Goal: Task Accomplishment & Management: Manage account settings

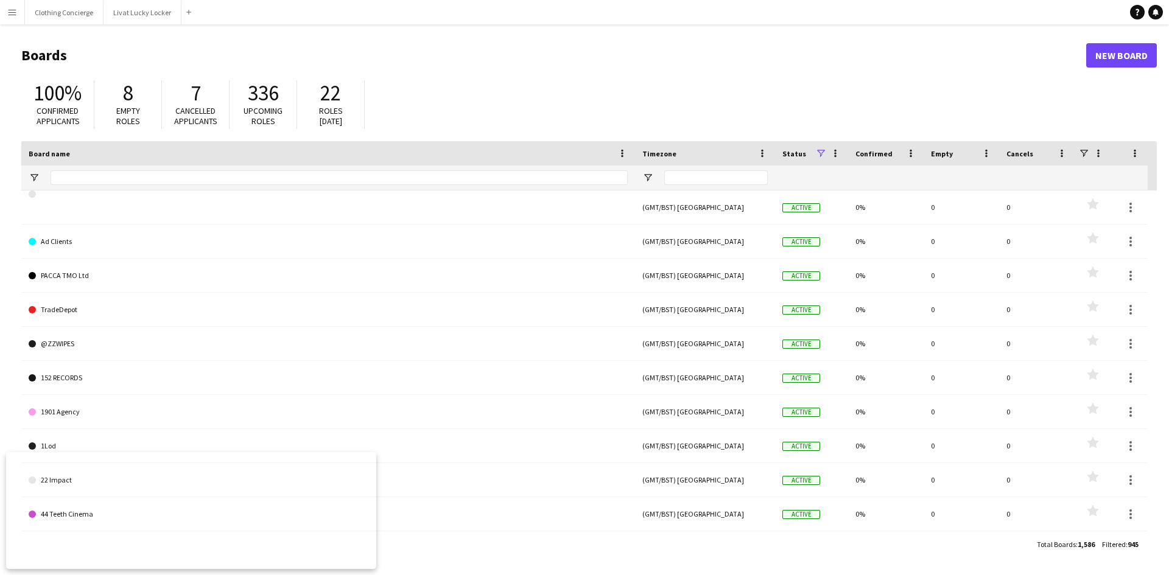
click at [9, 11] on app-icon "Menu" at bounding box center [12, 12] width 10 height 10
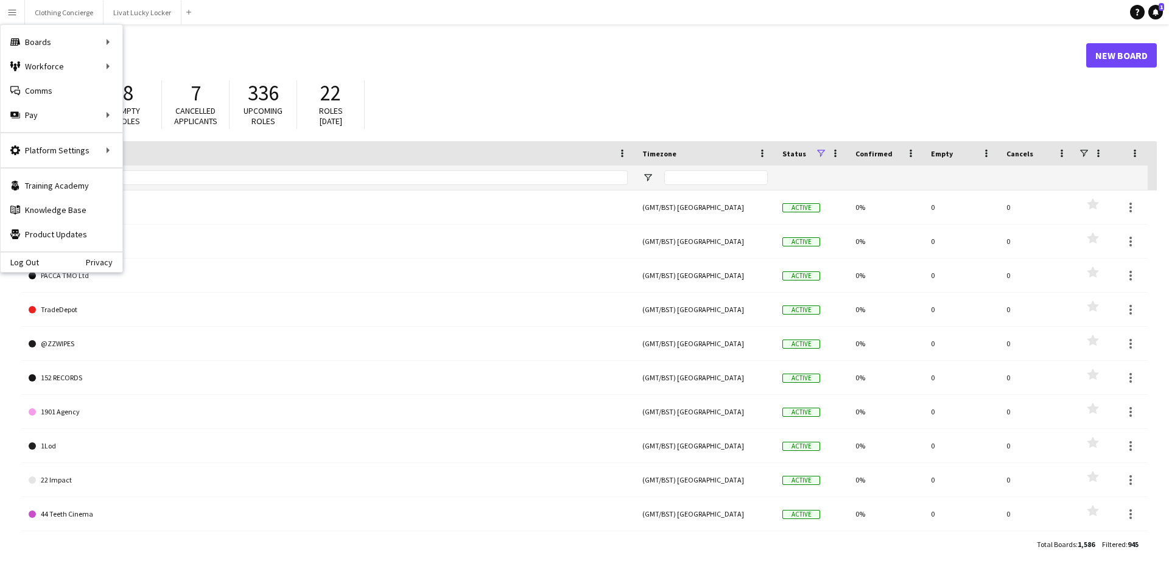
click at [236, 39] on header "Boards New Board" at bounding box center [588, 56] width 1135 height 38
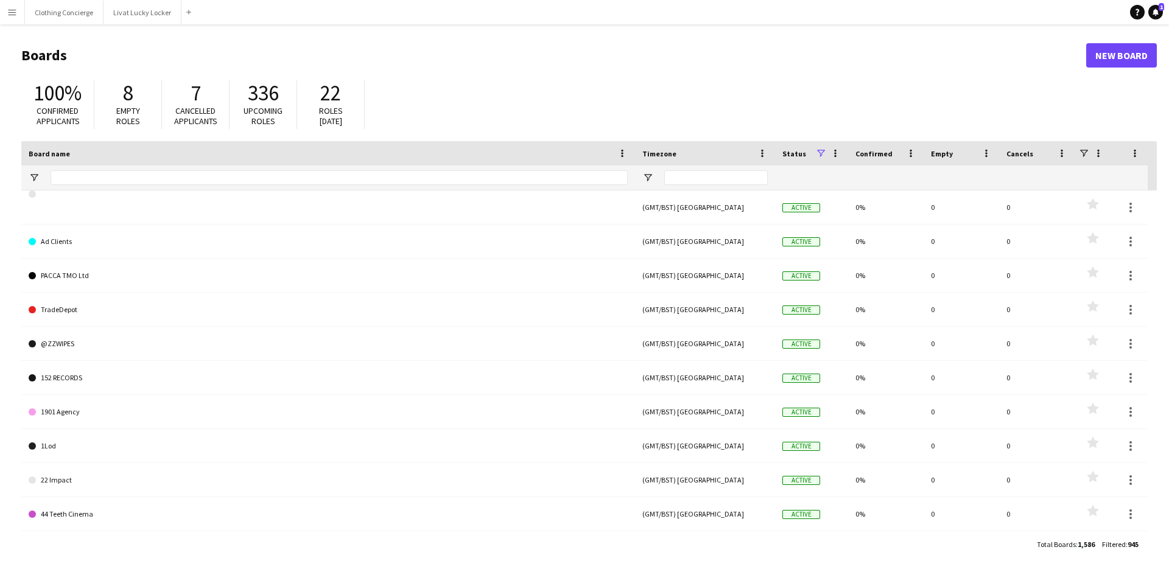
click at [8, 11] on app-icon "Menu" at bounding box center [12, 12] width 10 height 10
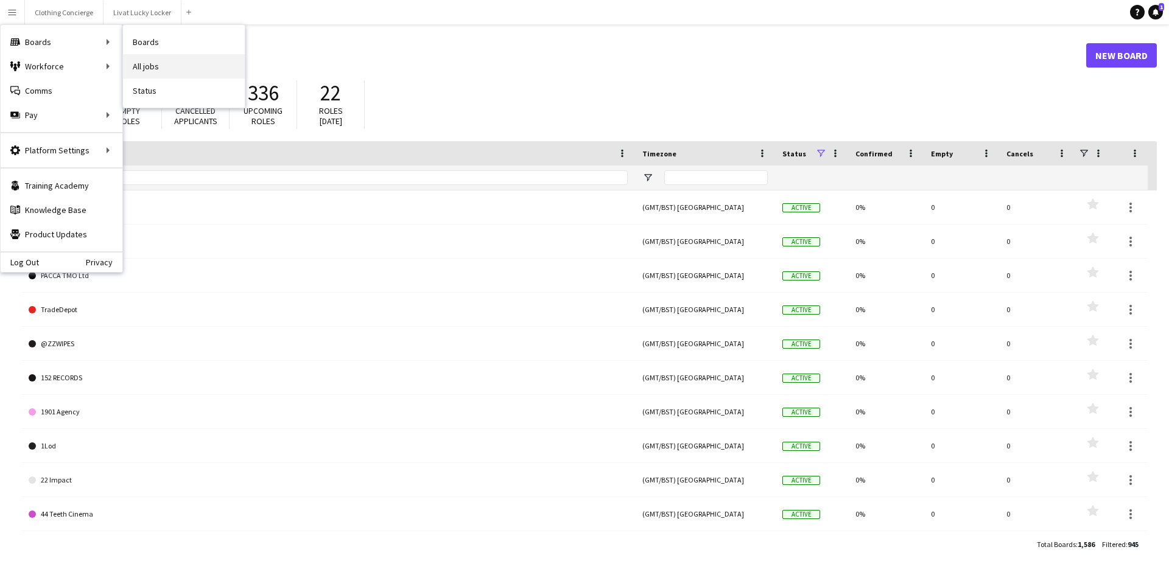
click at [167, 72] on link "All jobs" at bounding box center [184, 66] width 122 height 24
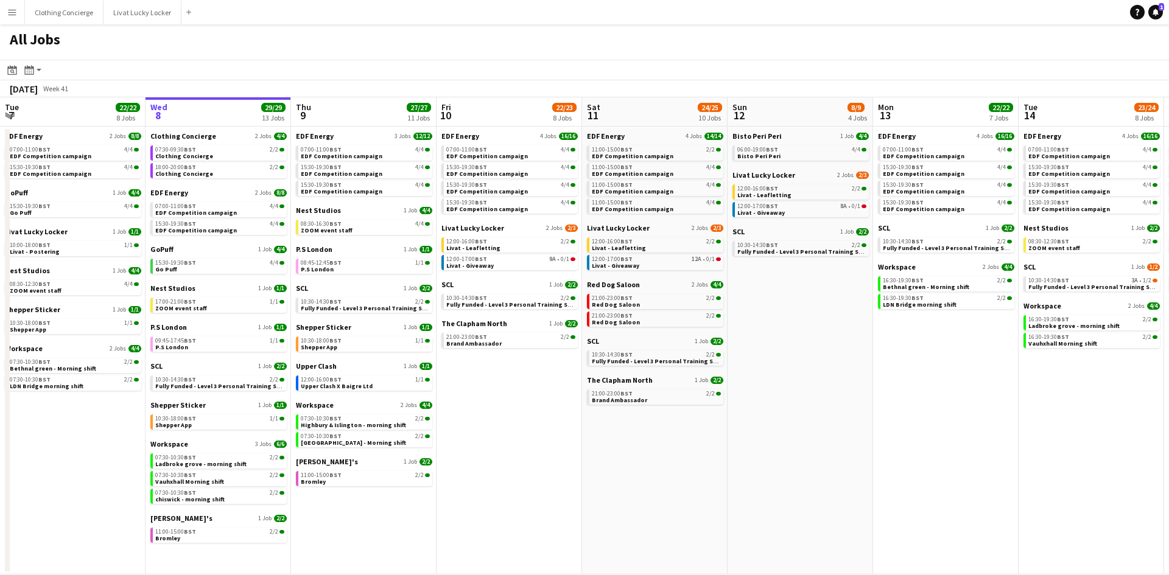
scroll to position [0, 388]
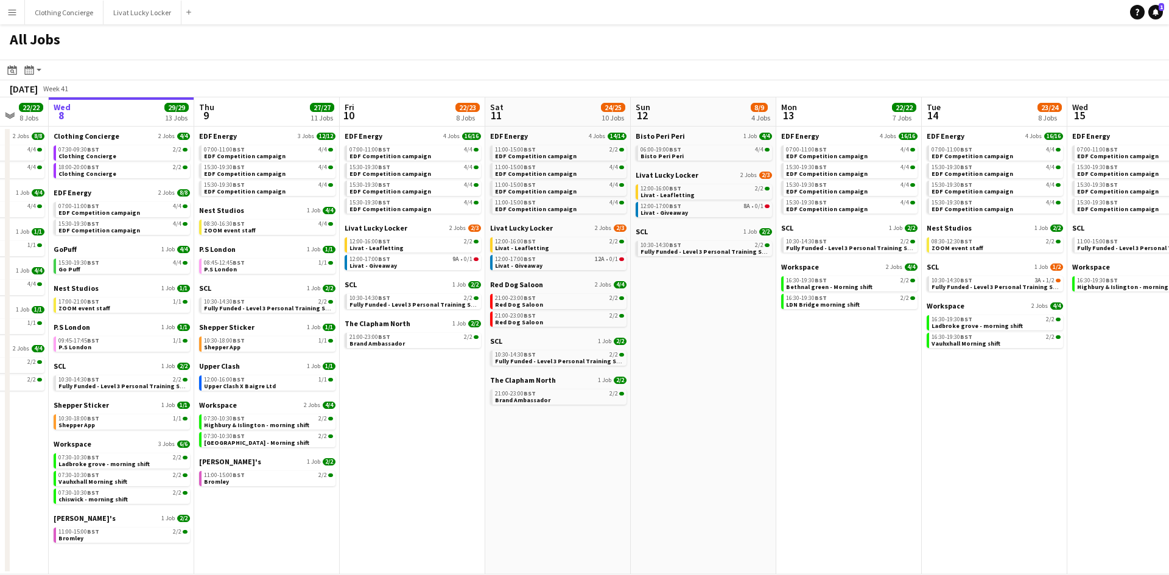
drag, startPoint x: 782, startPoint y: 419, endPoint x: 685, endPoint y: 432, distance: 97.7
click at [685, 432] on app-calendar-viewport "Sun 5 2/2 1 Job Mon 6 14/14 4 Jobs Tue 7 22/22 8 Jobs Wed 8 29/29 13 Jobs Thu 9…" at bounding box center [584, 335] width 1169 height 477
click at [383, 266] on span "Livat - Giveaway" at bounding box center [372, 266] width 47 height 8
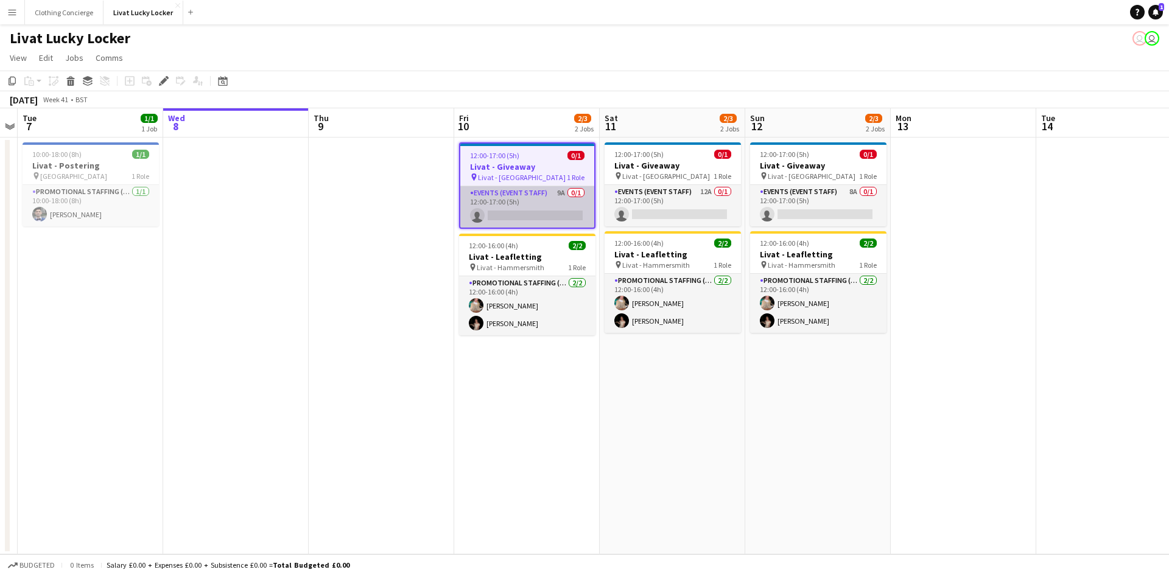
click at [544, 194] on app-card-role "Events (Event Staff) 9A 0/1 12:00-17:00 (5h) single-neutral-actions" at bounding box center [527, 206] width 134 height 41
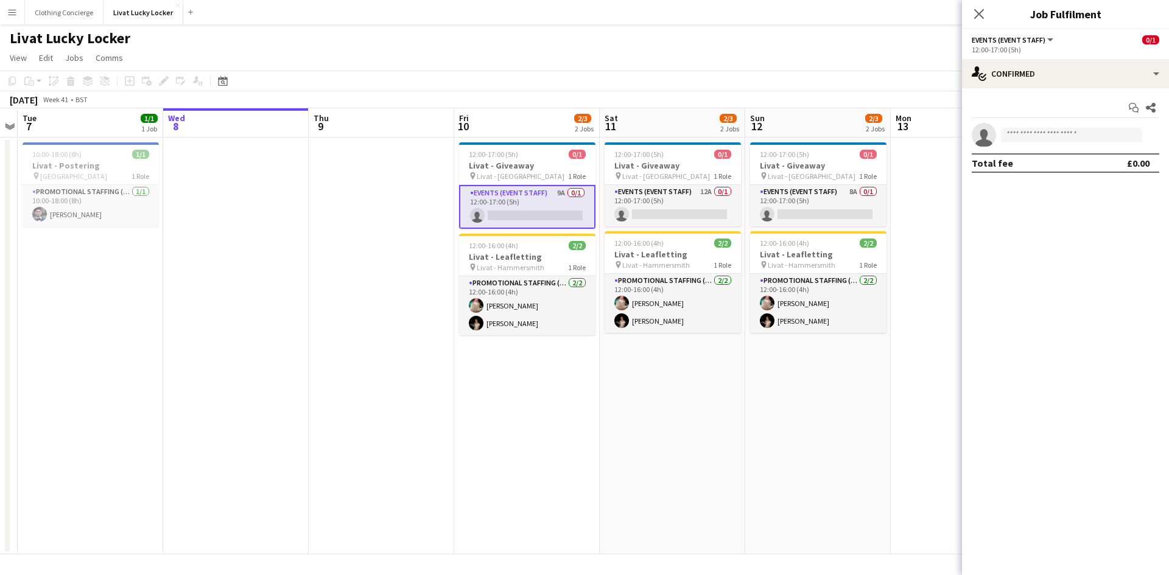
click at [1007, 88] on div "Start chat Share single-neutral-actions Total fee £0.00" at bounding box center [1065, 135] width 207 height 94
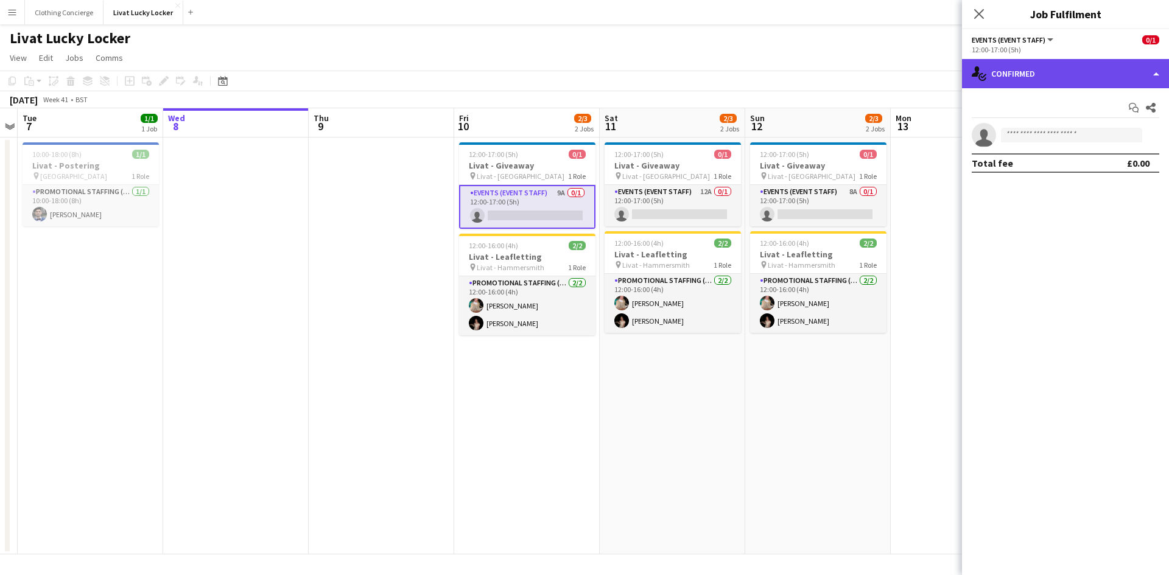
click at [1010, 82] on div "single-neutral-actions-check-2 Confirmed" at bounding box center [1065, 73] width 207 height 29
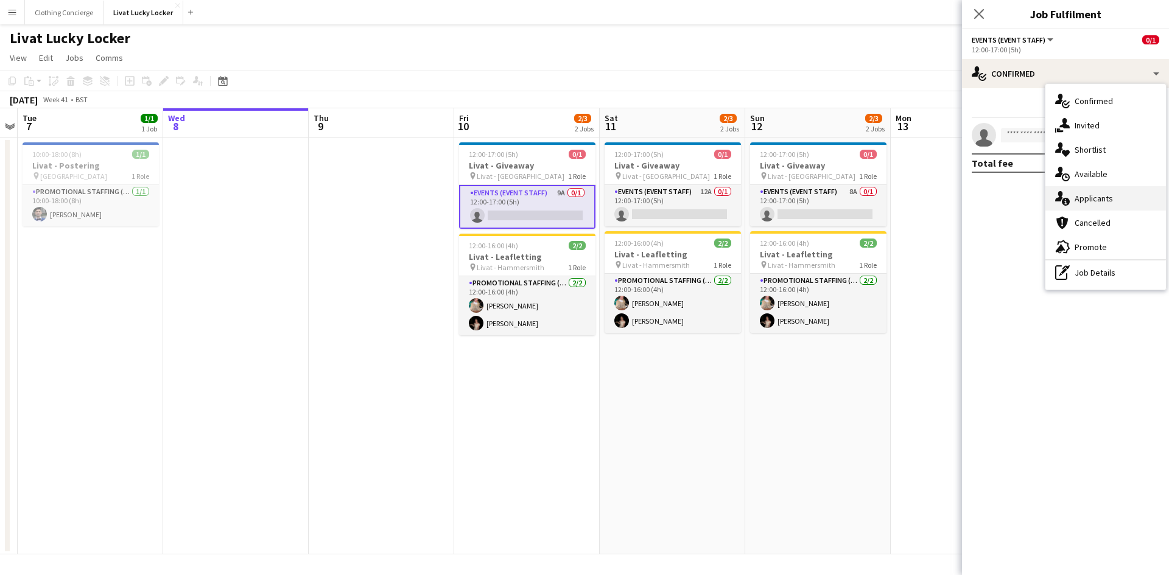
click at [1080, 197] on span "Applicants" at bounding box center [1093, 198] width 38 height 11
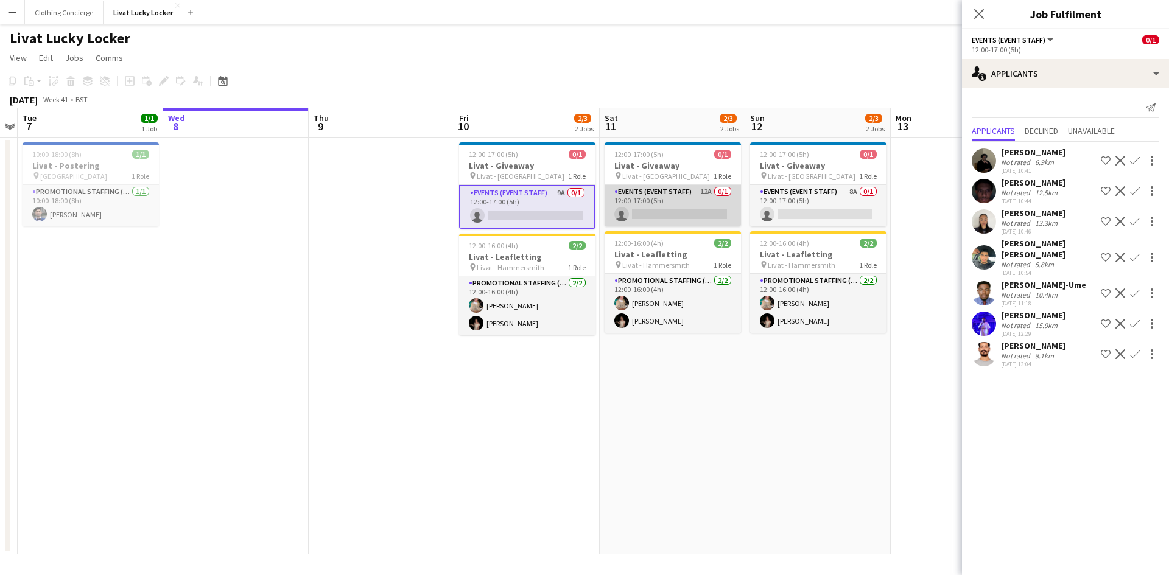
click at [673, 195] on app-card-role "Events (Event Staff) 12A 0/1 12:00-17:00 (5h) single-neutral-actions" at bounding box center [672, 205] width 136 height 41
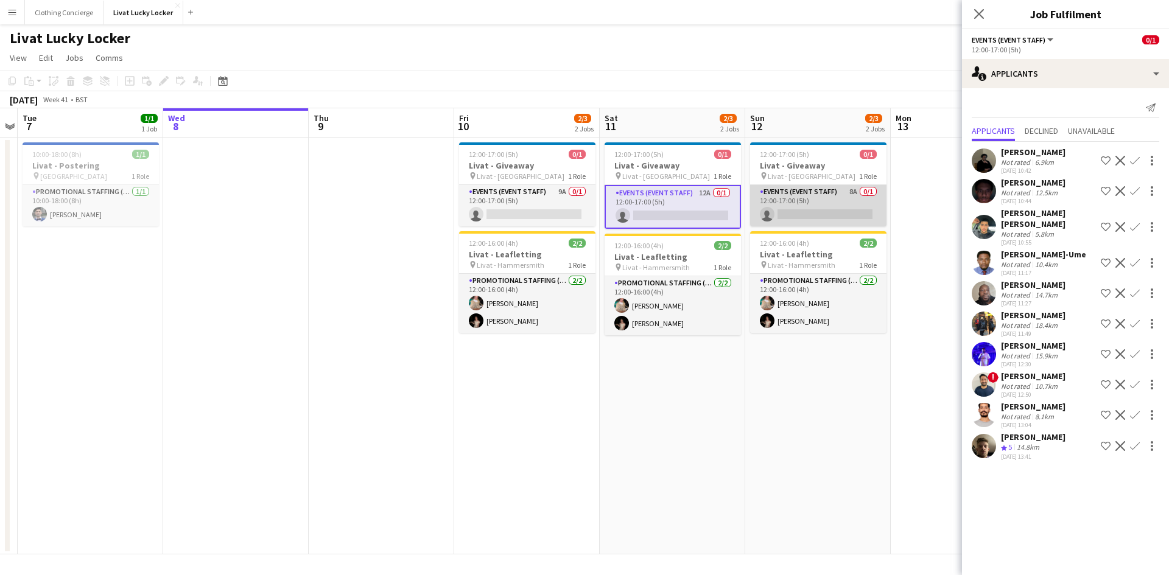
click at [821, 199] on app-card-role "Events (Event Staff) 8A 0/1 12:00-17:00 (5h) single-neutral-actions" at bounding box center [818, 205] width 136 height 41
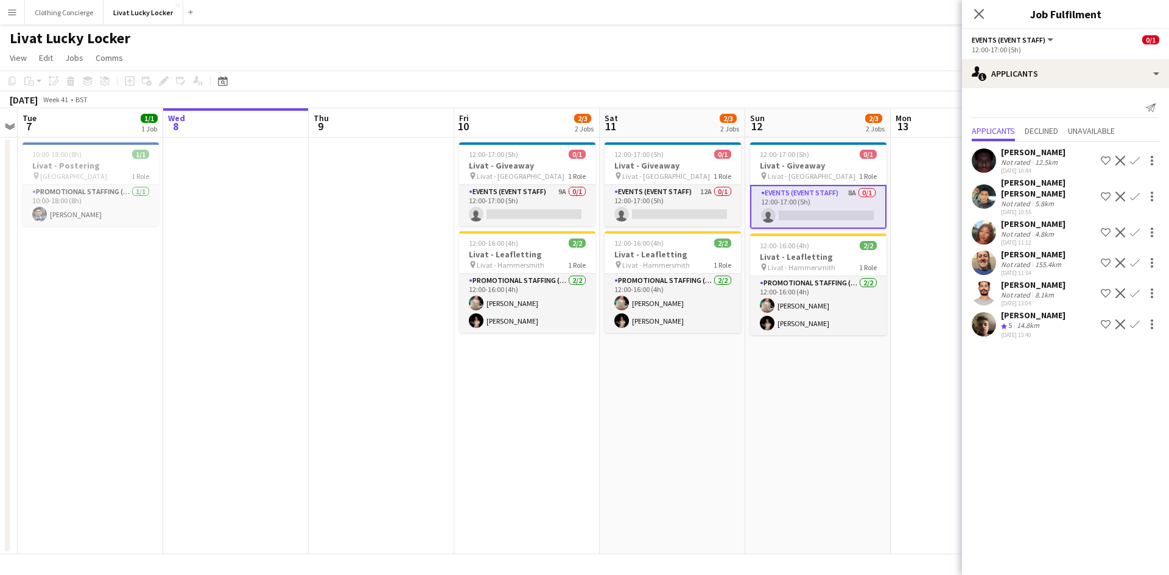
click at [384, 457] on app-date-cell at bounding box center [381, 346] width 145 height 417
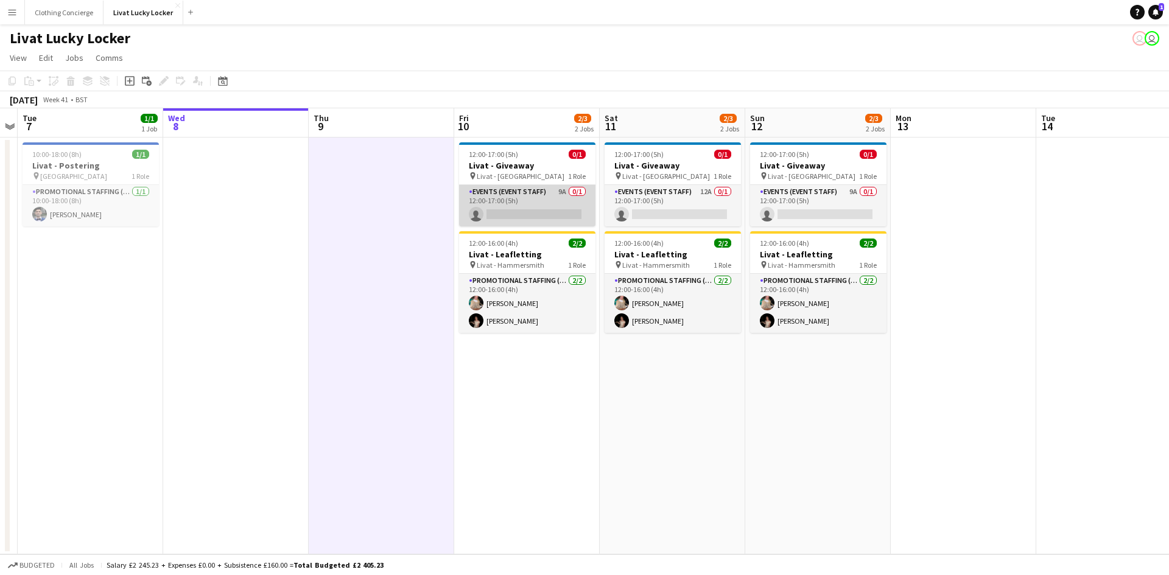
click at [506, 200] on app-card-role "Events (Event Staff) 9A 0/1 12:00-17:00 (5h) single-neutral-actions" at bounding box center [527, 205] width 136 height 41
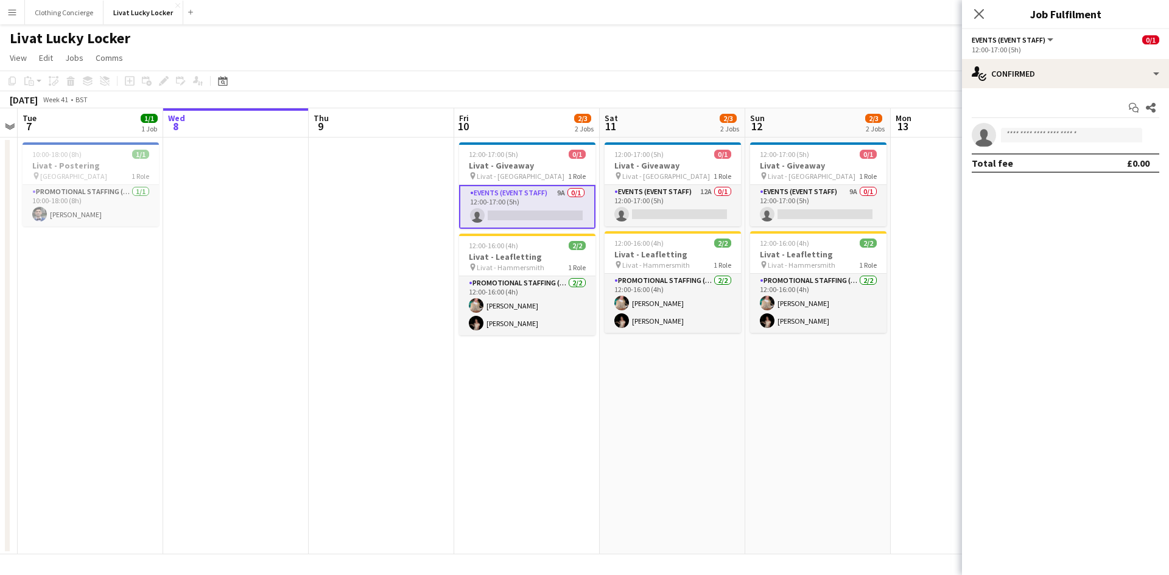
click at [243, 276] on app-date-cell at bounding box center [235, 346] width 145 height 417
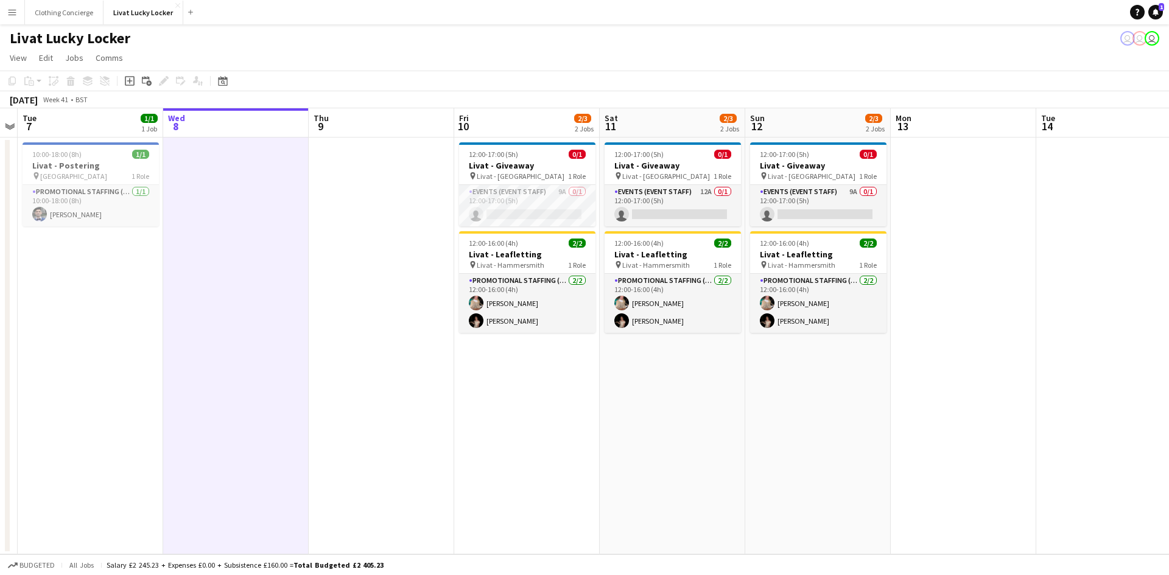
drag, startPoint x: 8, startPoint y: 13, endPoint x: 17, endPoint y: 15, distance: 9.3
click at [9, 13] on app-icon "Menu" at bounding box center [12, 12] width 10 height 10
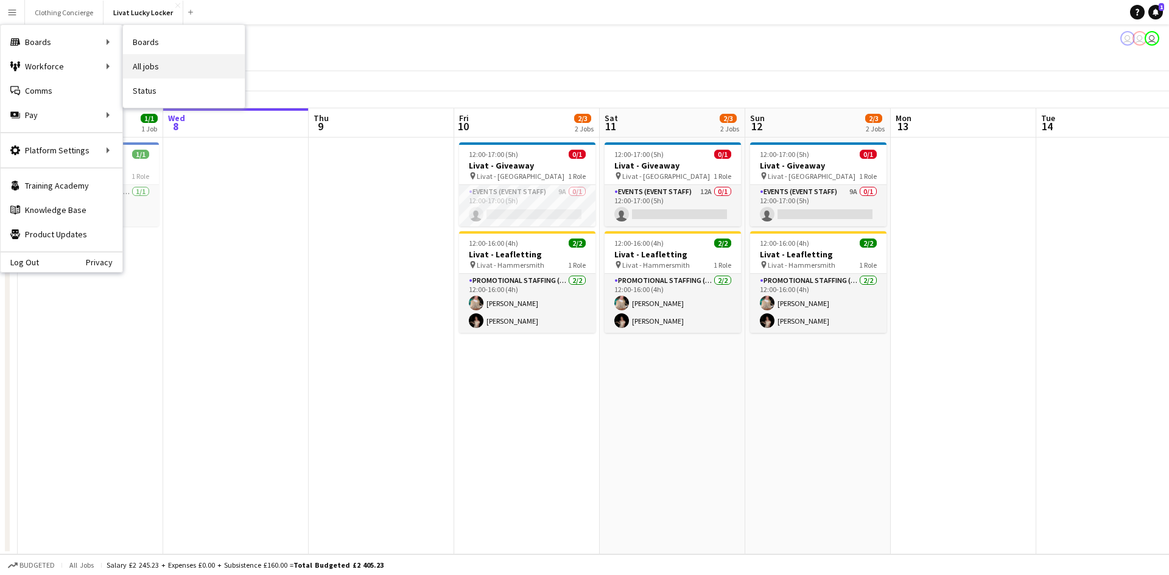
click at [168, 58] on link "All jobs" at bounding box center [184, 66] width 122 height 24
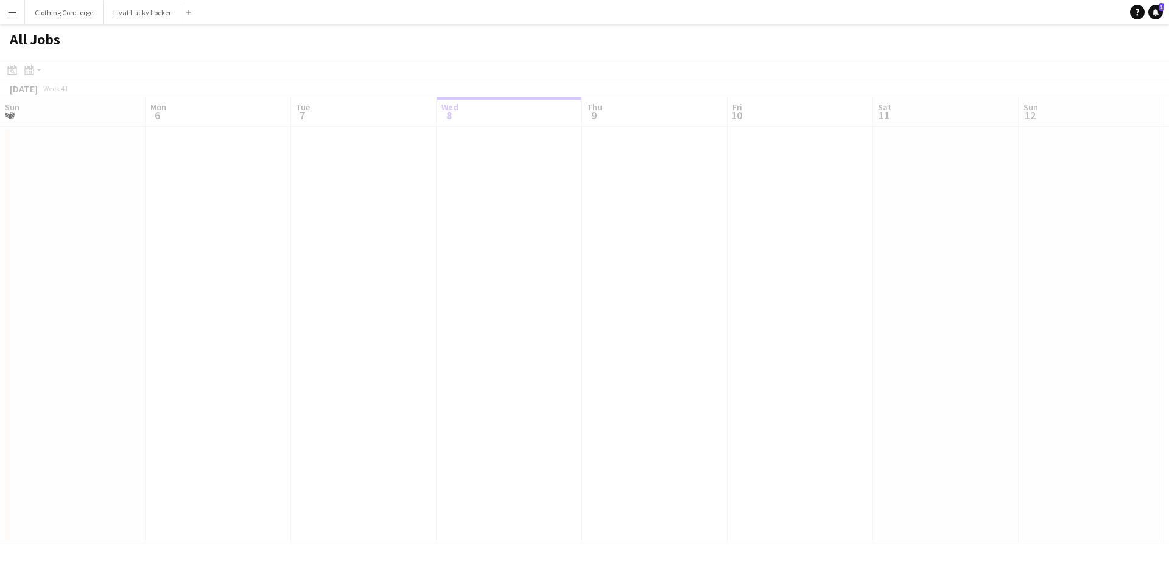
scroll to position [0, 291]
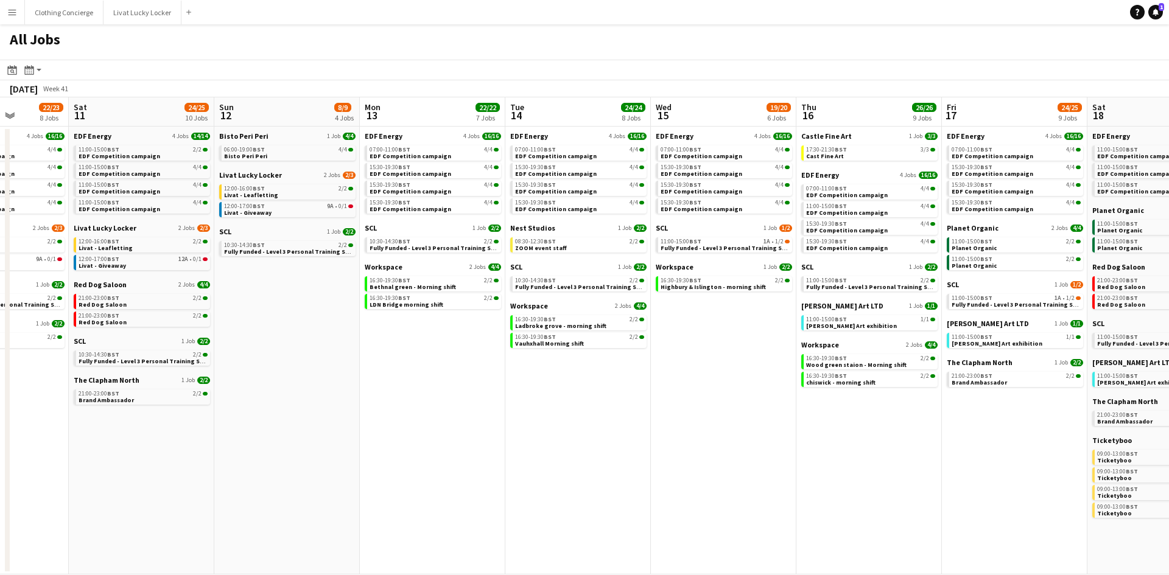
drag, startPoint x: 559, startPoint y: 438, endPoint x: 41, endPoint y: 380, distance: 521.2
click at [41, 380] on app-calendar-viewport "Tue 7 22/22 8 Jobs Wed 8 29/29 13 Jobs Thu 9 27/27 11 Jobs Fri 10 22/23 8 Jobs …" at bounding box center [584, 335] width 1169 height 477
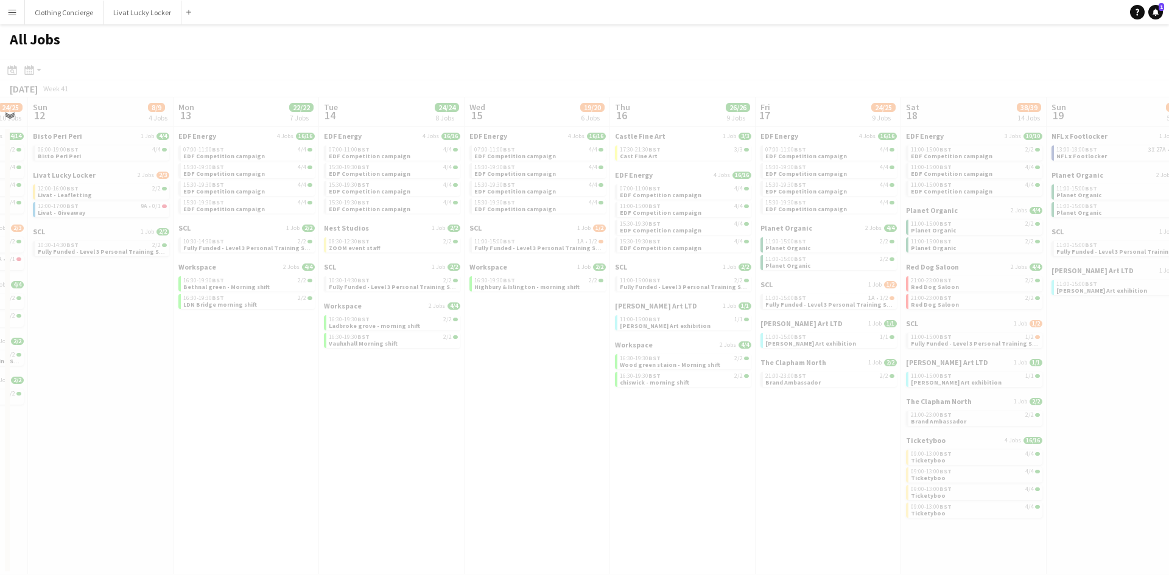
drag, startPoint x: 625, startPoint y: 407, endPoint x: 730, endPoint y: 434, distance: 108.1
click at [261, 407] on app-calendar-viewport "Thu 9 27/27 11 Jobs Fri 10 22/23 8 Jobs Sat 11 24/25 10 Jobs Sun 12 8/9 4 Jobs …" at bounding box center [584, 335] width 1169 height 477
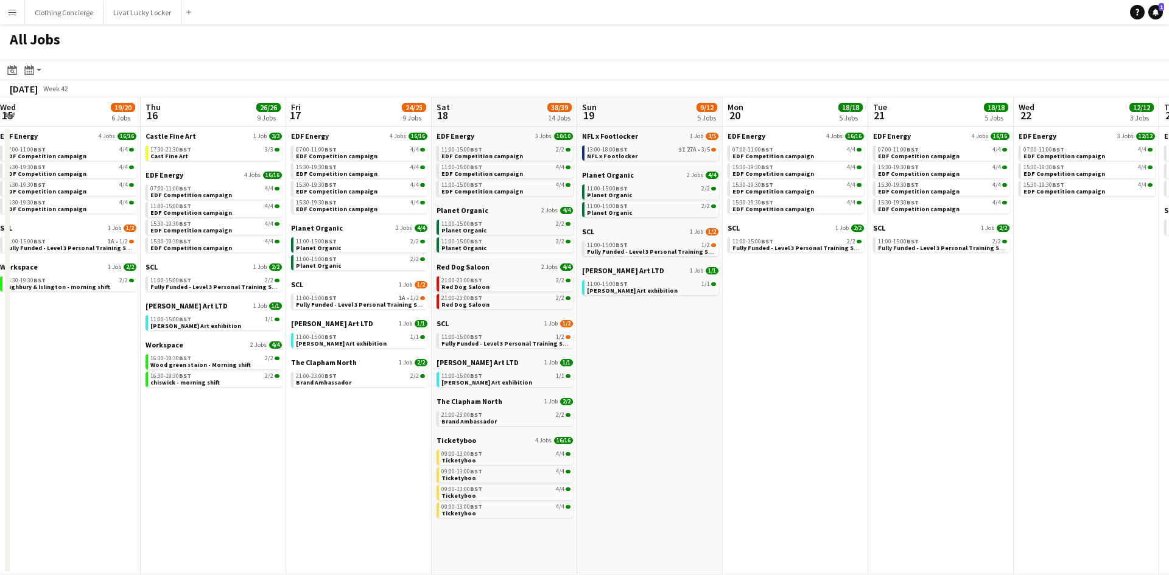
scroll to position [0, 590]
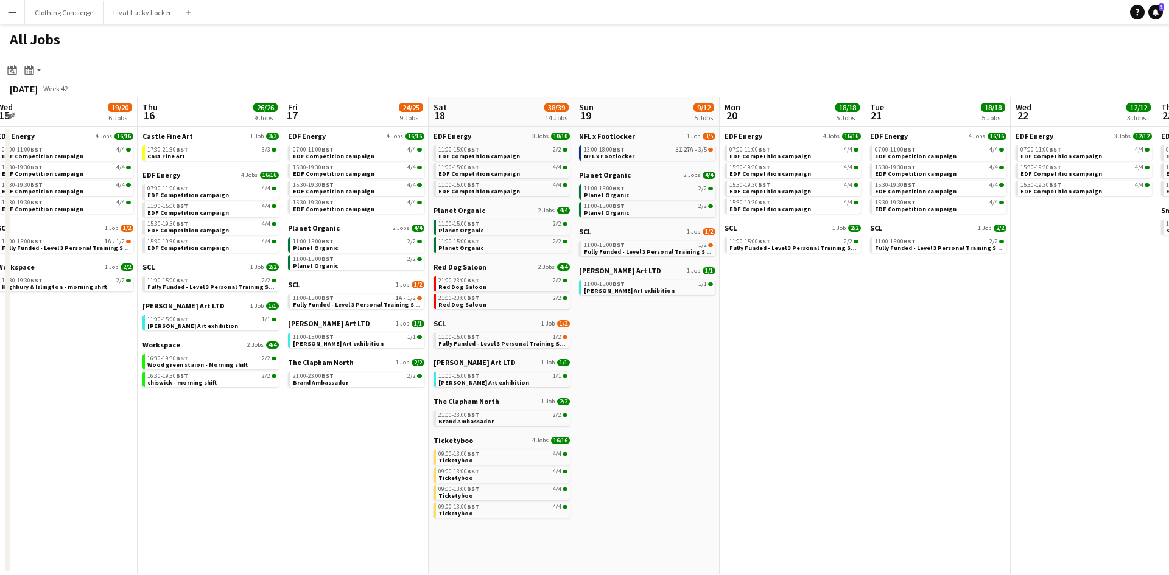
drag, startPoint x: 652, startPoint y: 442, endPoint x: 464, endPoint y: 443, distance: 188.1
click at [464, 443] on app-calendar-viewport "Sat 11 24/25 10 Jobs Sun 12 8/9 4 Jobs Mon 13 22/22 7 Jobs Tue 14 24/24 8 Jobs …" at bounding box center [584, 335] width 1169 height 477
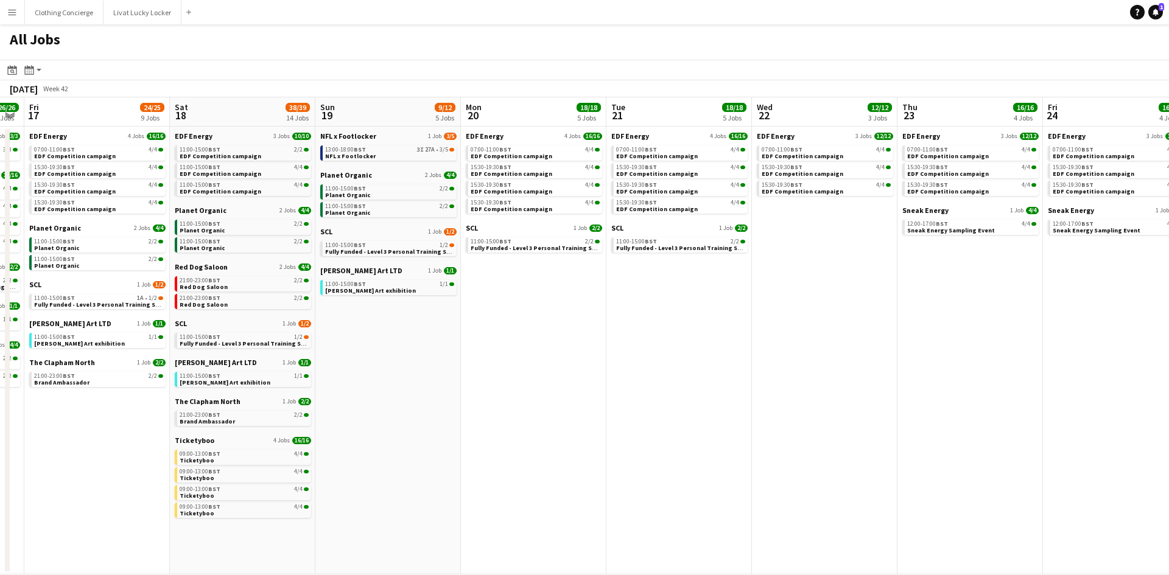
drag, startPoint x: 677, startPoint y: 357, endPoint x: 275, endPoint y: 355, distance: 402.4
click at [275, 355] on app-calendar-viewport "Tue 14 24/24 8 Jobs Wed 15 19/20 6 Jobs Thu 16 26/26 9 Jobs Fri 17 24/25 9 Jobs…" at bounding box center [584, 335] width 1169 height 477
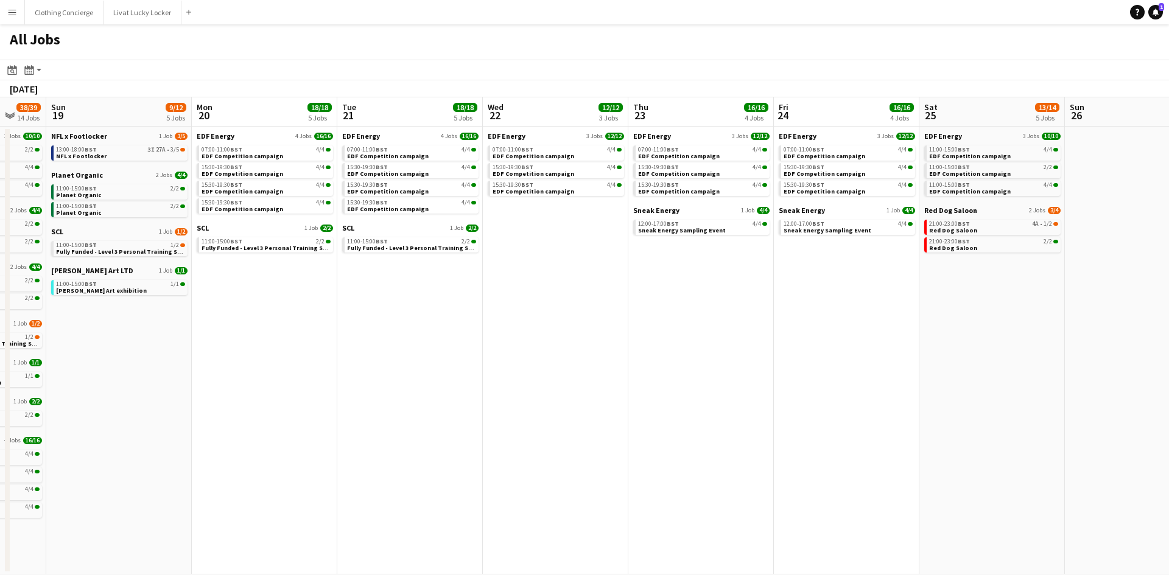
click at [269, 358] on app-all-jobs "All Jobs Date picker OCT 2025 OCT 2025 Monday M Tuesday T Wednesday W Thursday …" at bounding box center [584, 299] width 1169 height 550
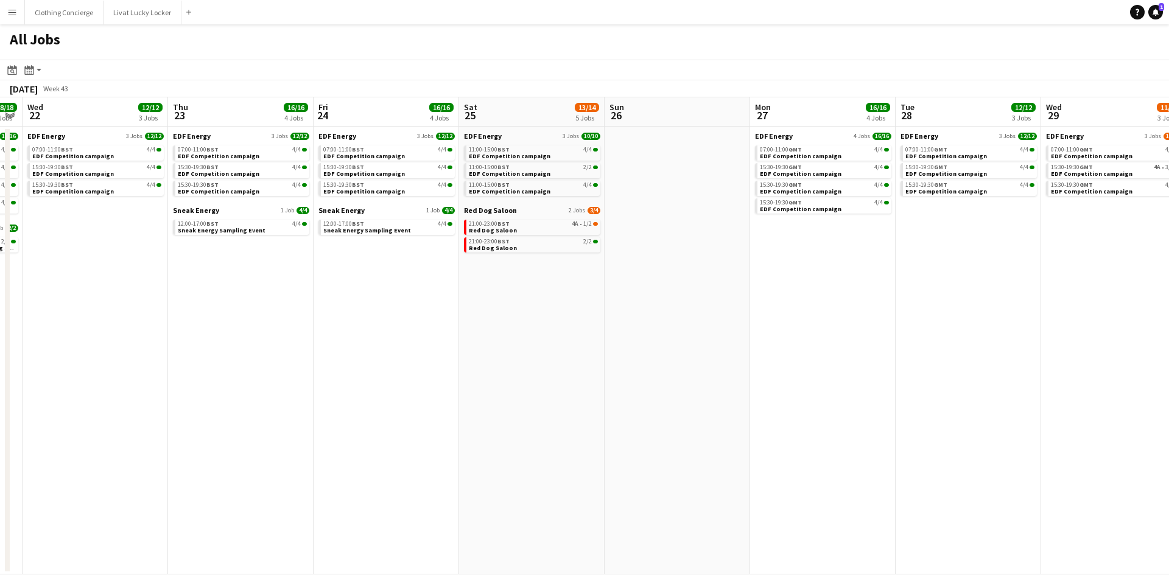
drag, startPoint x: 763, startPoint y: 373, endPoint x: 384, endPoint y: 390, distance: 379.0
click at [200, 373] on app-calendar-viewport "Sat 18 38/39 14 Jobs Sun 19 9/12 5 Jobs Mon 20 18/18 5 Jobs Tue 21 18/18 5 Jobs…" at bounding box center [584, 335] width 1169 height 477
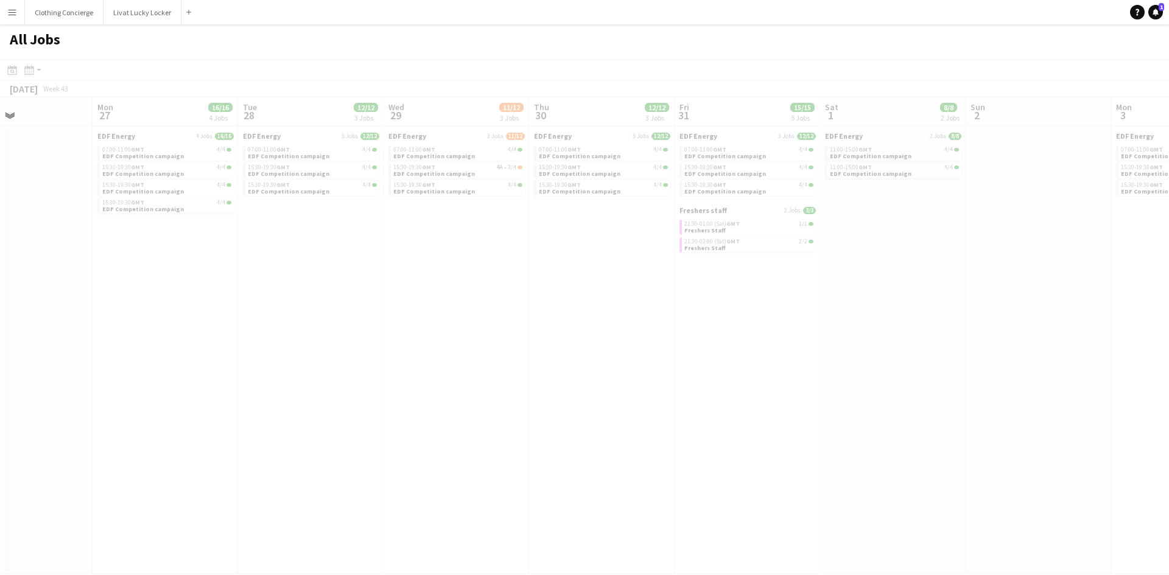
drag, startPoint x: 846, startPoint y: 394, endPoint x: 653, endPoint y: 380, distance: 192.9
click at [183, 379] on app-all-jobs "All Jobs Date picker OCT 2025 OCT 2025 Monday M Tuesday T Wednesday W Thursday …" at bounding box center [584, 299] width 1169 height 550
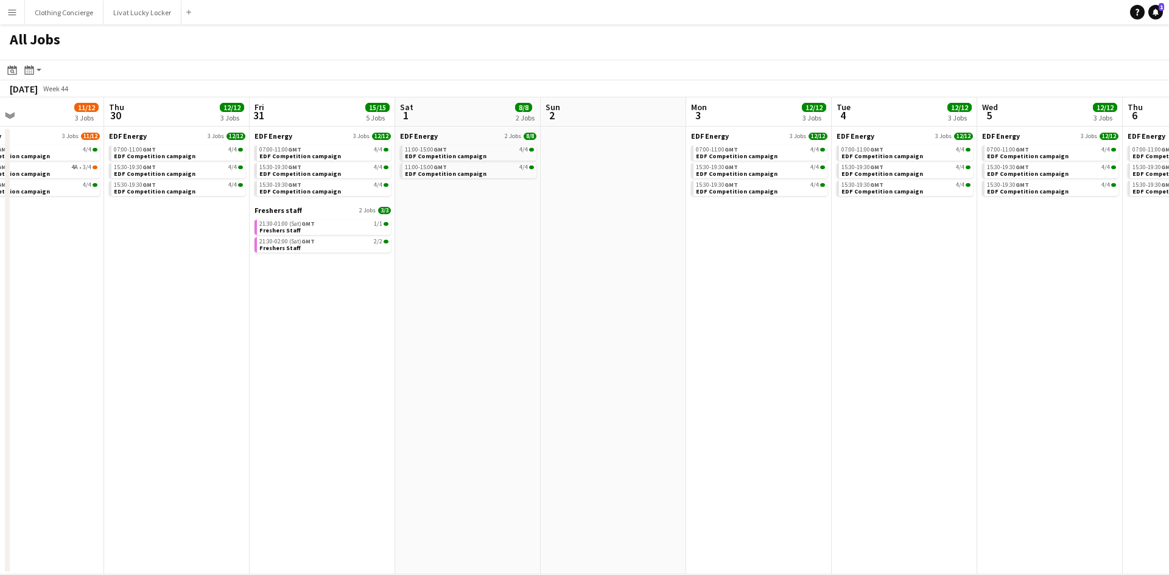
scroll to position [0, 524]
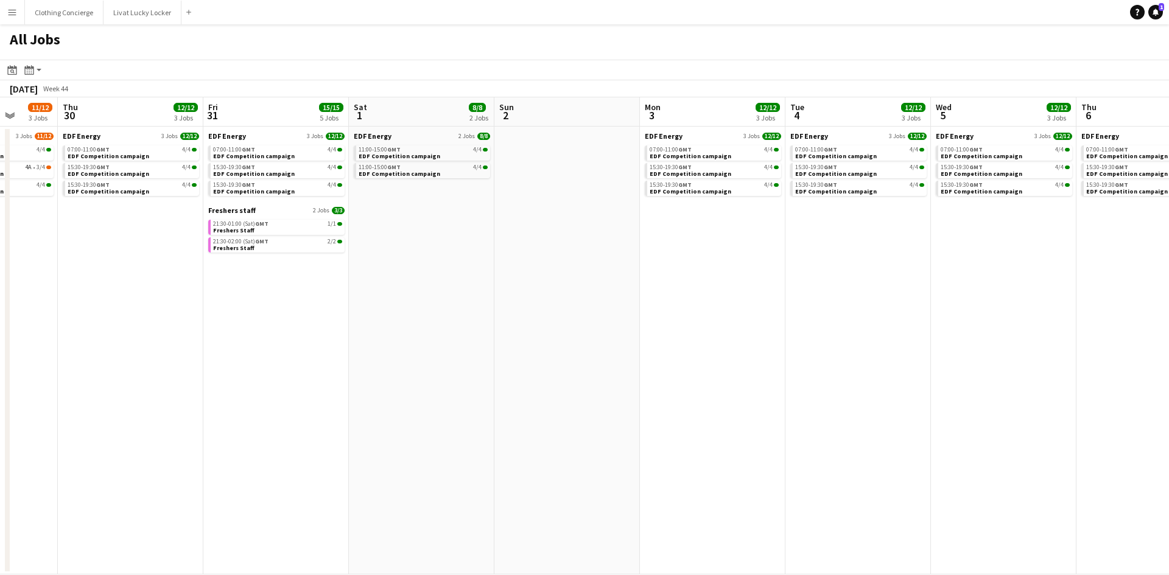
drag, startPoint x: 827, startPoint y: 383, endPoint x: 374, endPoint y: 369, distance: 452.5
click at [374, 369] on app-calendar-viewport "Sun 26 Mon 27 16/16 4 Jobs Tue 28 12/12 3 Jobs Wed 29 11/12 3 Jobs Thu 30 12/12…" at bounding box center [584, 335] width 1169 height 477
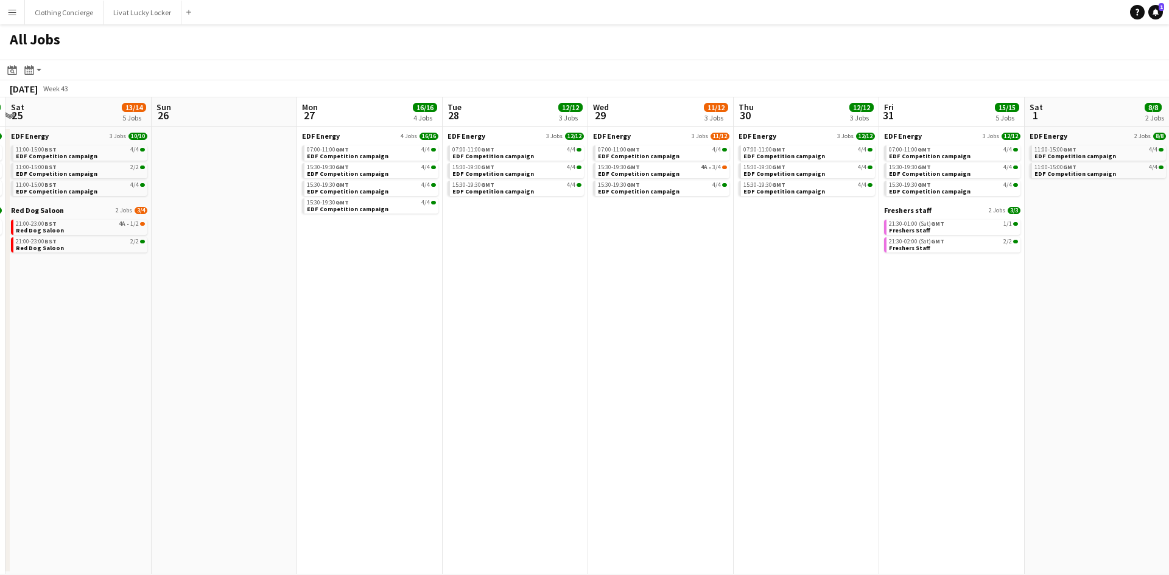
drag, startPoint x: 192, startPoint y: 273, endPoint x: 758, endPoint y: 271, distance: 566.1
click at [868, 273] on app-calendar-viewport "Thu 23 16/16 4 Jobs Fri 24 16/16 4 Jobs Sat 25 13/14 5 Jobs Sun 26 Mon 27 16/16…" at bounding box center [584, 335] width 1169 height 477
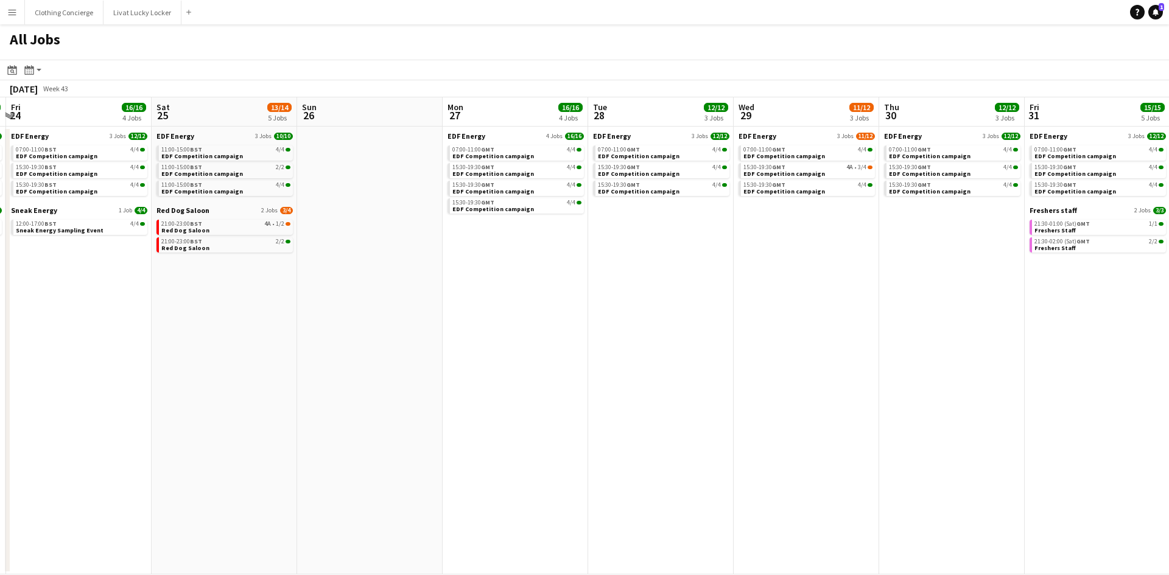
scroll to position [0, 256]
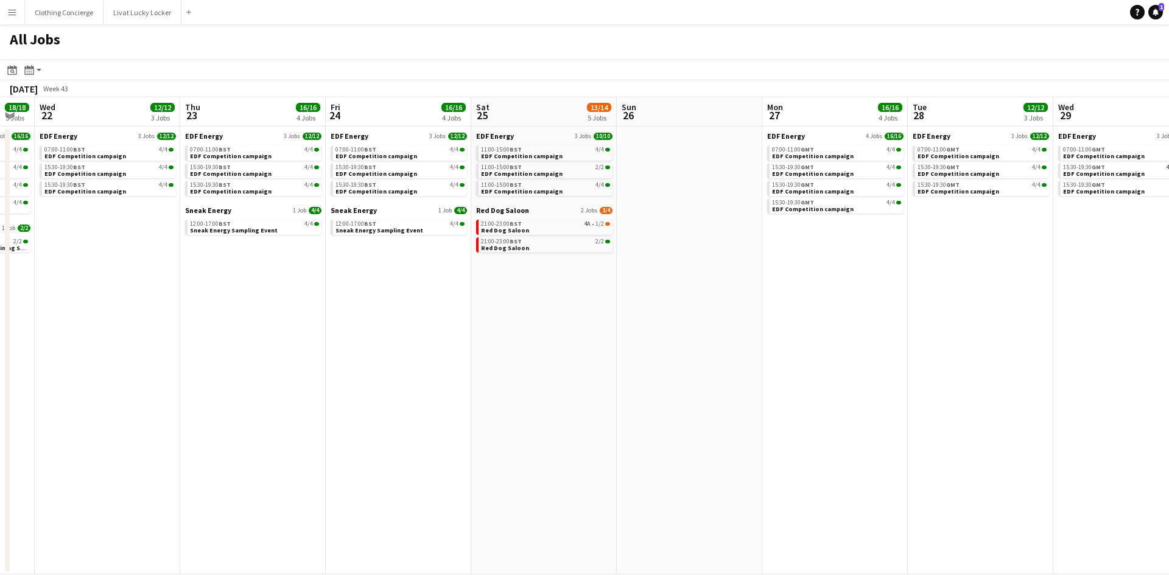
drag, startPoint x: 332, startPoint y: 271, endPoint x: 797, endPoint y: 259, distance: 465.2
click at [797, 259] on app-calendar-viewport "Mon 20 18/18 5 Jobs Tue 21 18/18 5 Jobs Wed 22 12/12 3 Jobs Thu 23 16/16 4 Jobs…" at bounding box center [584, 335] width 1169 height 477
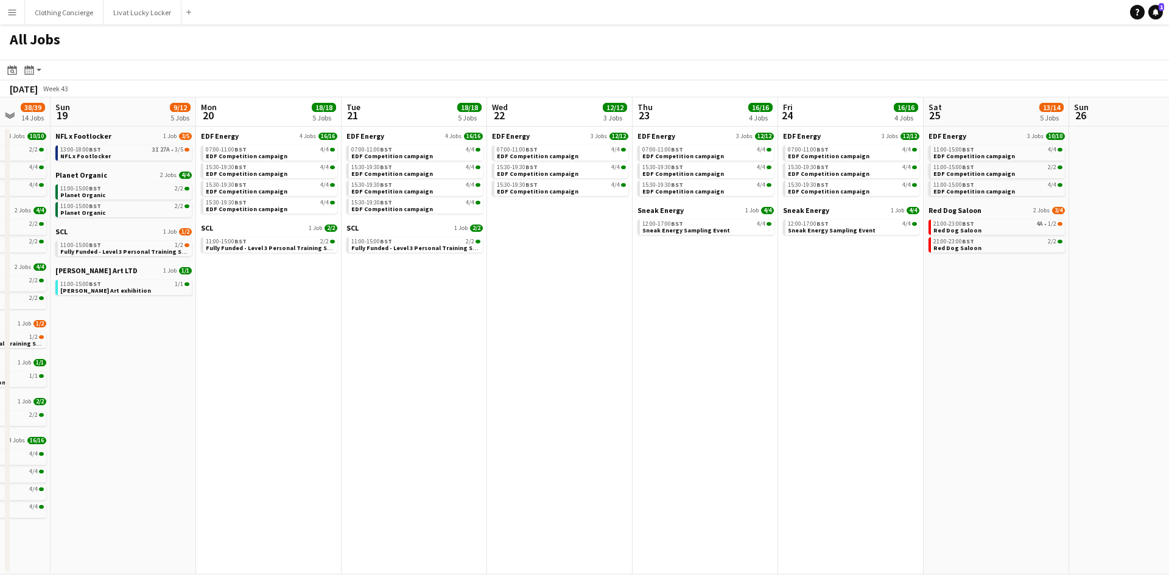
drag, startPoint x: 177, startPoint y: 272, endPoint x: 629, endPoint y: 272, distance: 452.3
click at [629, 272] on app-calendar-viewport "Thu 16 26/26 9 Jobs Fri 17 24/25 9 Jobs Sat 18 38/39 14 Jobs Sun 19 9/12 5 Jobs…" at bounding box center [584, 335] width 1169 height 477
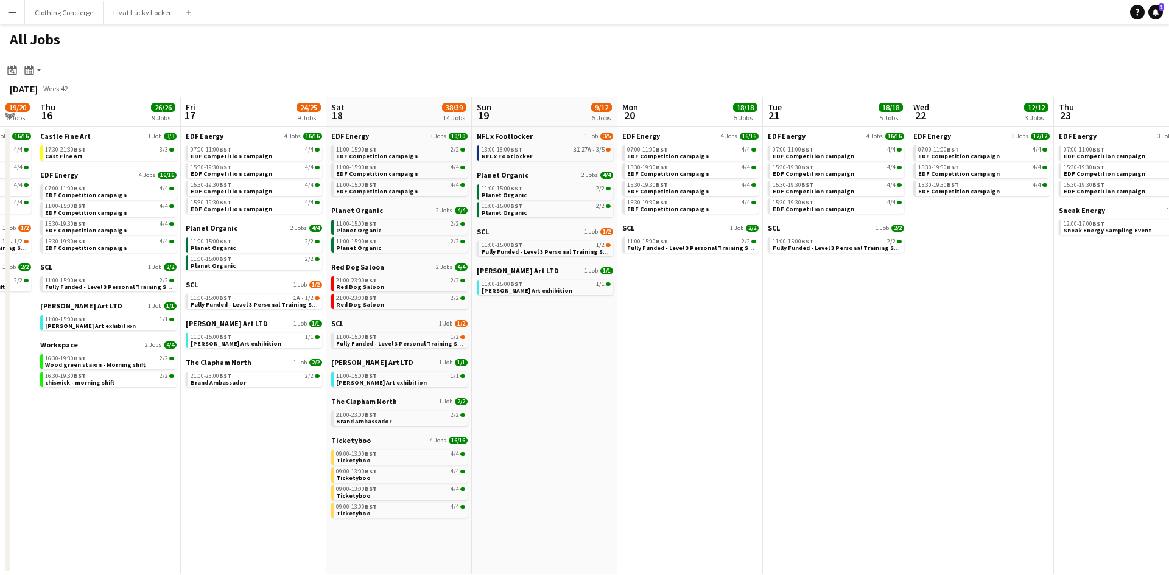
scroll to position [0, 251]
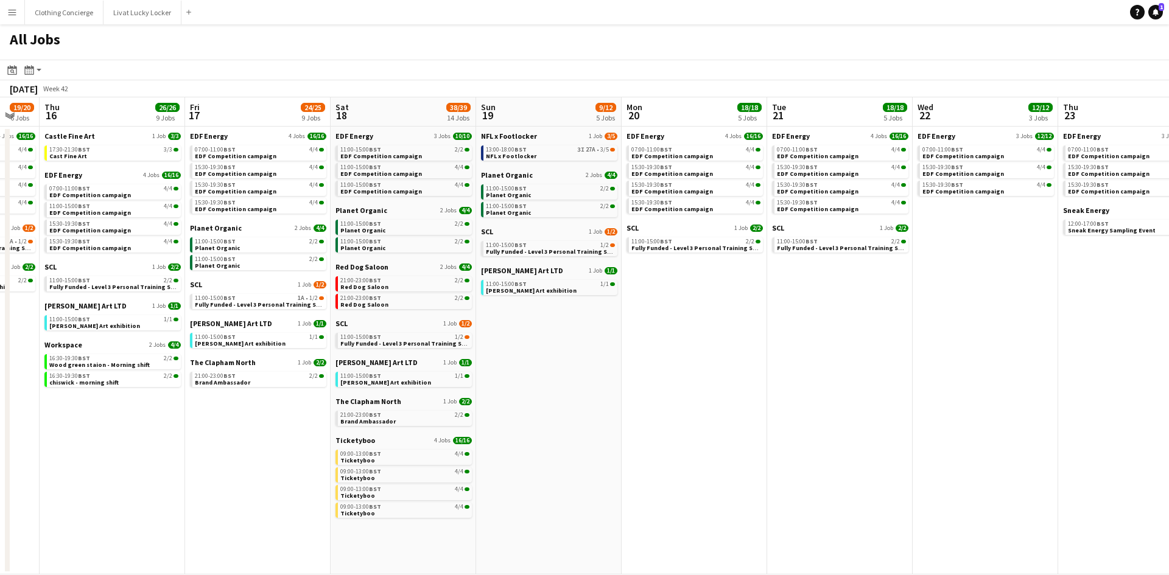
drag, startPoint x: 161, startPoint y: 270, endPoint x: 586, endPoint y: 284, distance: 425.7
click at [586, 284] on app-calendar-viewport "Tue 14 24/24 8 Jobs Wed 15 19/20 6 Jobs Thu 16 26/26 9 Jobs Fri 17 24/25 9 Jobs…" at bounding box center [584, 335] width 1169 height 477
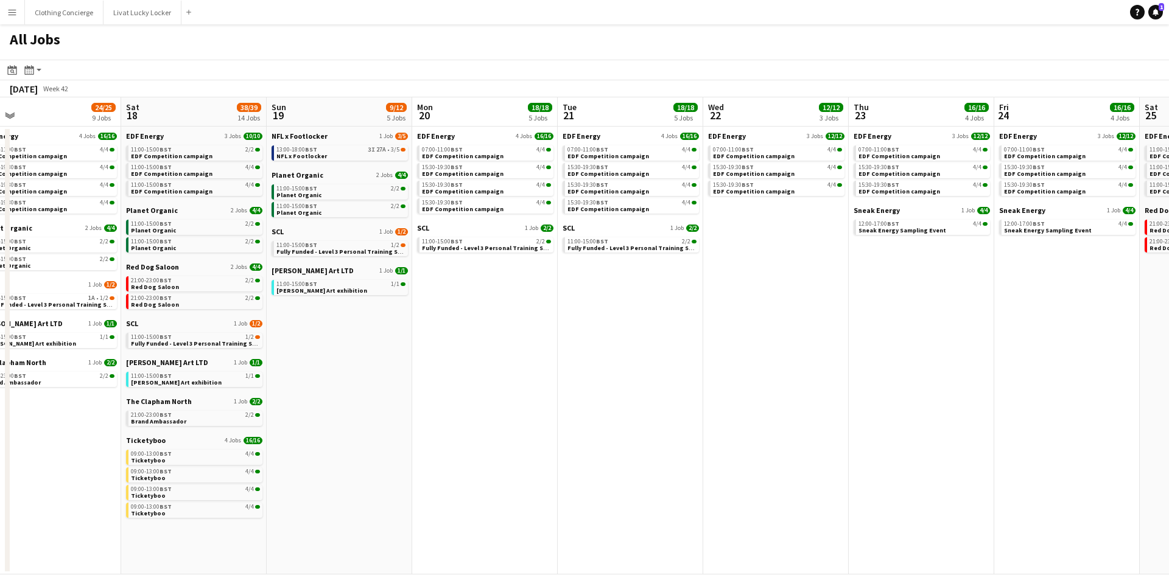
drag, startPoint x: 650, startPoint y: 355, endPoint x: 480, endPoint y: 371, distance: 170.5
click at [447, 376] on app-calendar-viewport "Tue 14 24/24 8 Jobs Wed 15 19/20 6 Jobs Thu 16 26/26 9 Jobs Fri 17 24/25 9 Jobs…" at bounding box center [584, 335] width 1169 height 477
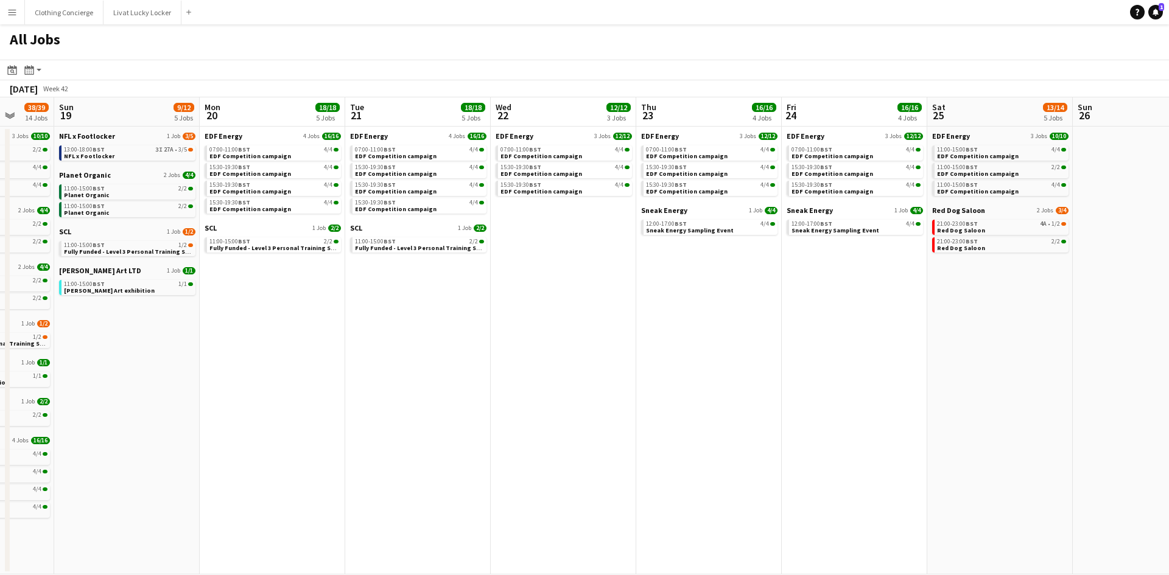
scroll to position [0, 383]
drag, startPoint x: 400, startPoint y: 374, endPoint x: 362, endPoint y: 377, distance: 38.5
click at [362, 377] on app-calendar-viewport "Thu 16 26/26 9 Jobs Fri 17 24/25 9 Jobs Sat 18 38/39 14 Jobs Sun 19 9/12 5 Jobs…" at bounding box center [584, 335] width 1169 height 477
click at [141, 6] on button "Livat Lucky Locker Close" at bounding box center [142, 13] width 78 height 24
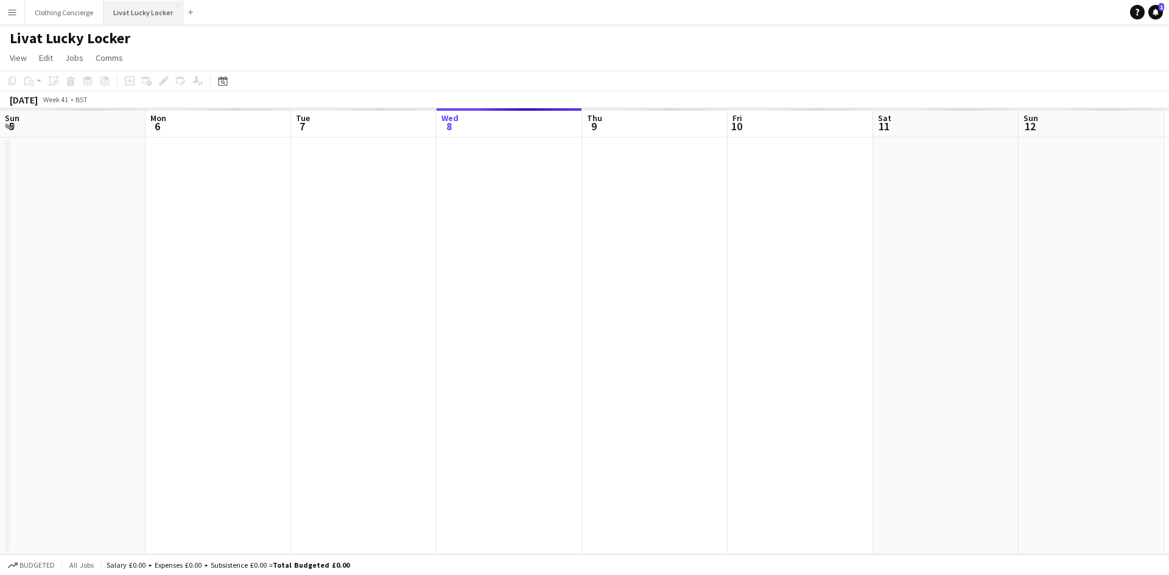
scroll to position [0, 291]
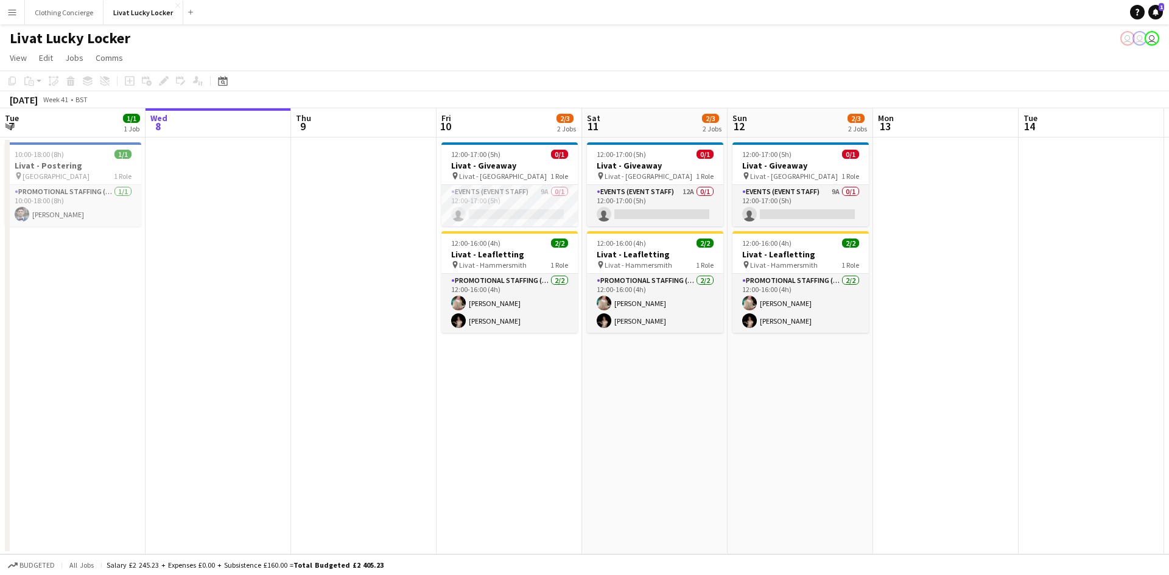
click at [111, 41] on h1 "Livat Lucky Locker" at bounding box center [70, 38] width 121 height 18
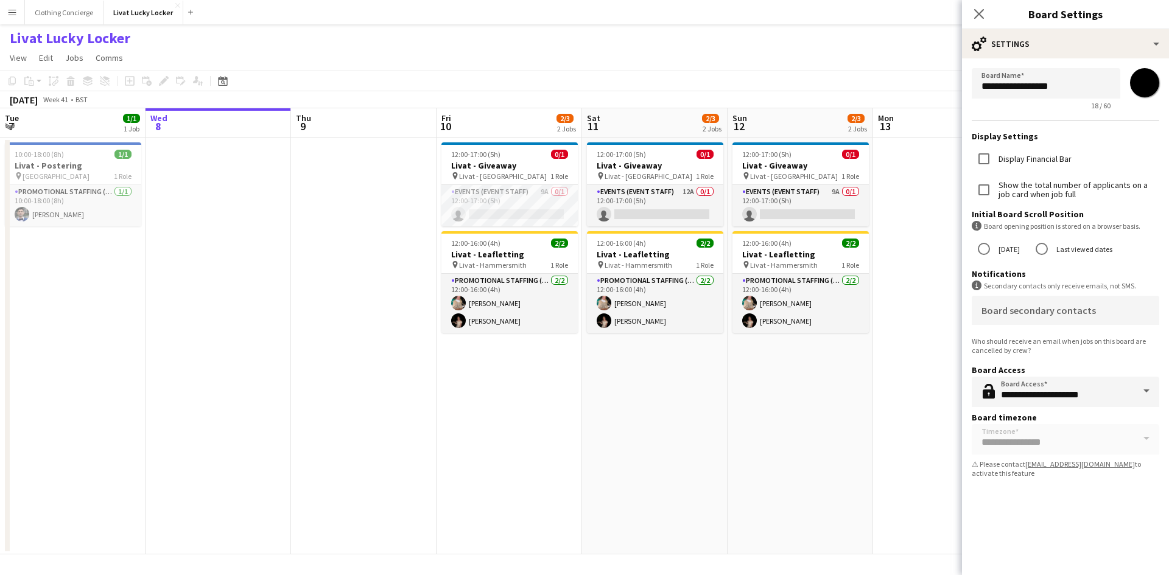
click at [860, 434] on app-date-cell "12:00-17:00 (5h) 0/1 Livat - Giveaway pin Livat - King Street 1 Role Events (Ev…" at bounding box center [799, 346] width 145 height 417
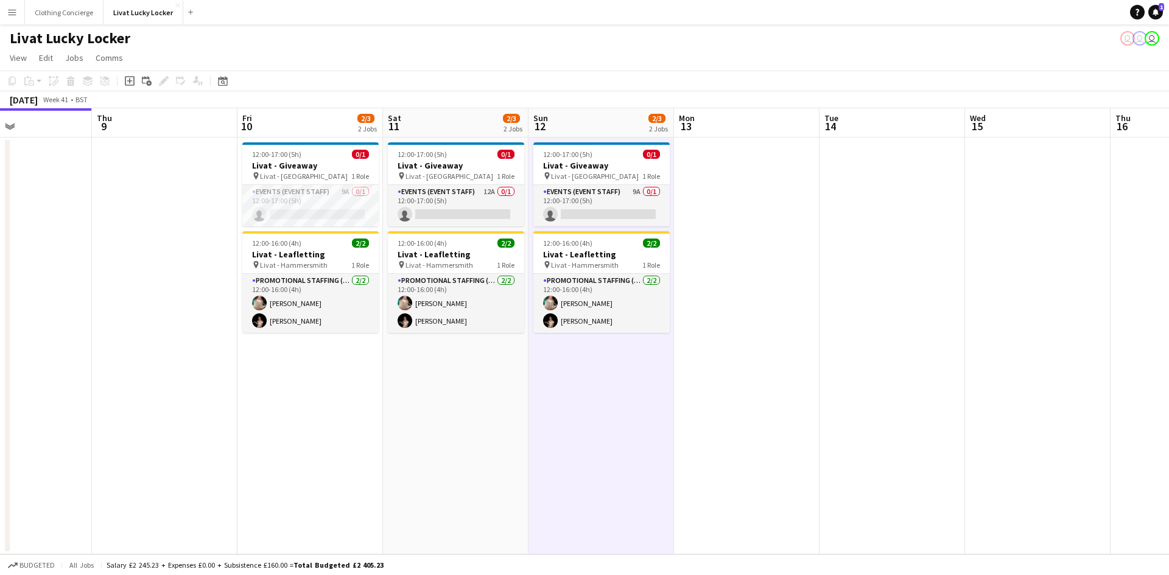
scroll to position [0, 332]
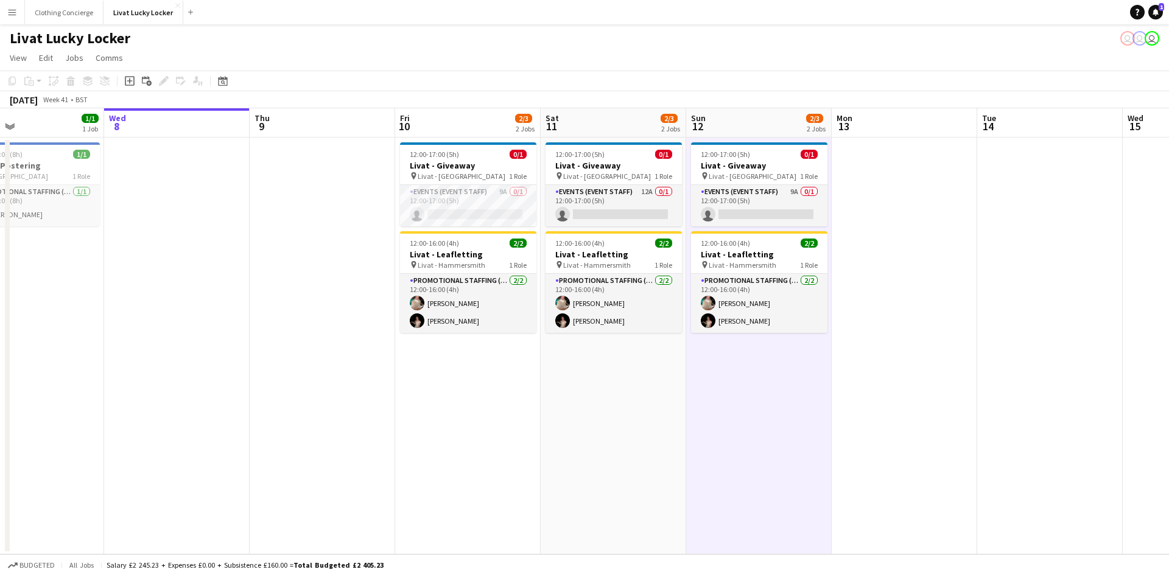
drag, startPoint x: 933, startPoint y: 388, endPoint x: 908, endPoint y: 379, distance: 26.8
click at [908, 379] on app-calendar-viewport "Sun 5 Mon 6 Tue 7 1/1 1 Job Wed 8 Thu 9 Fri 10 2/3 2 Jobs Sat 11 2/3 2 Jobs Sun…" at bounding box center [584, 331] width 1169 height 446
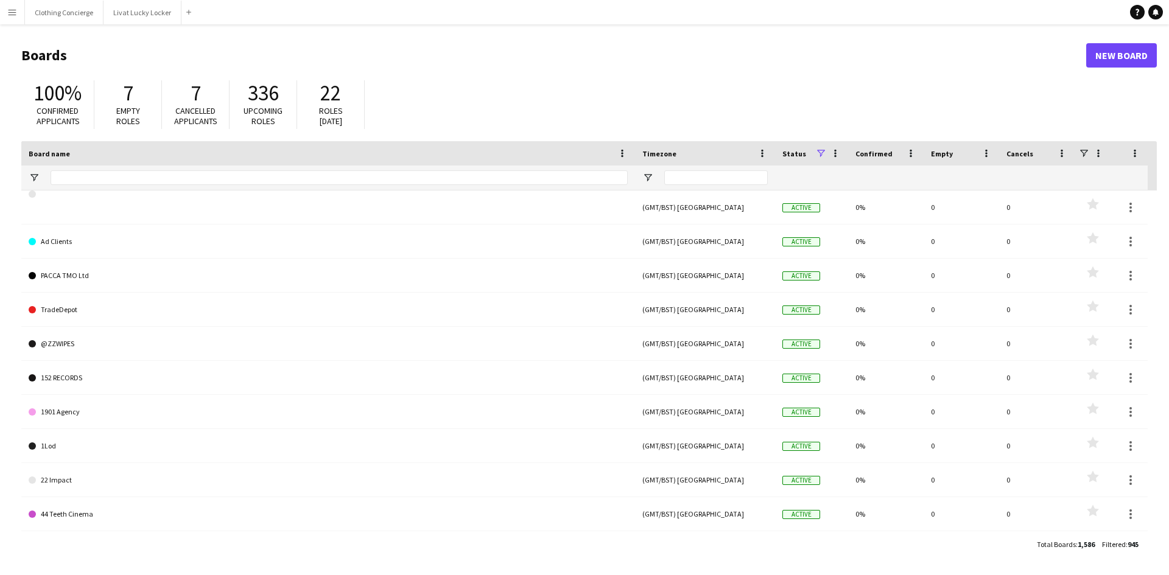
click at [8, 12] on app-icon "Menu" at bounding box center [12, 12] width 10 height 10
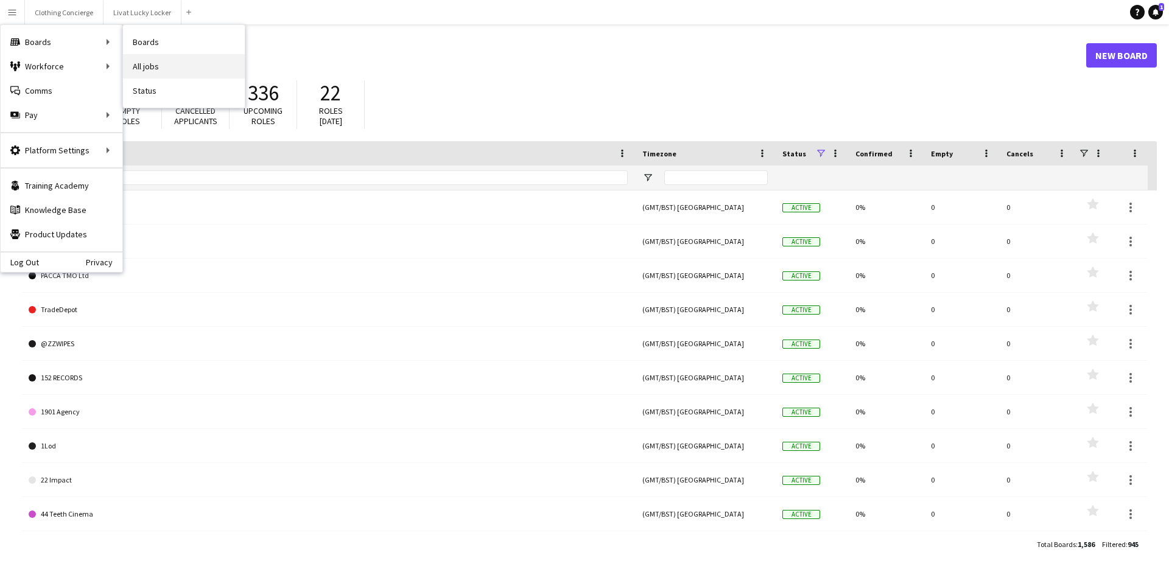
click at [175, 73] on link "All jobs" at bounding box center [184, 66] width 122 height 24
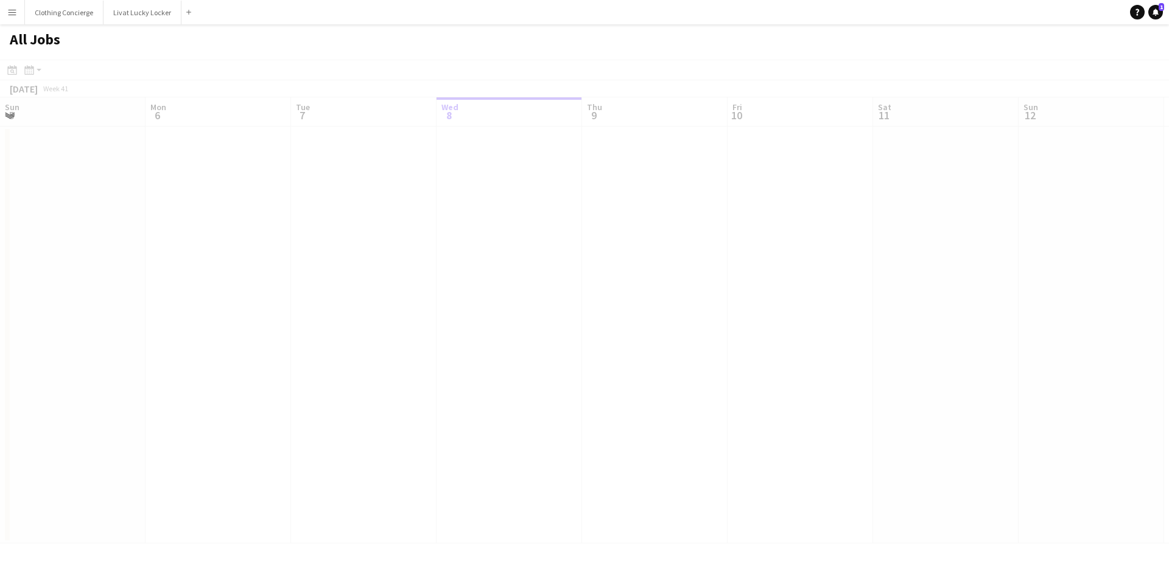
scroll to position [0, 291]
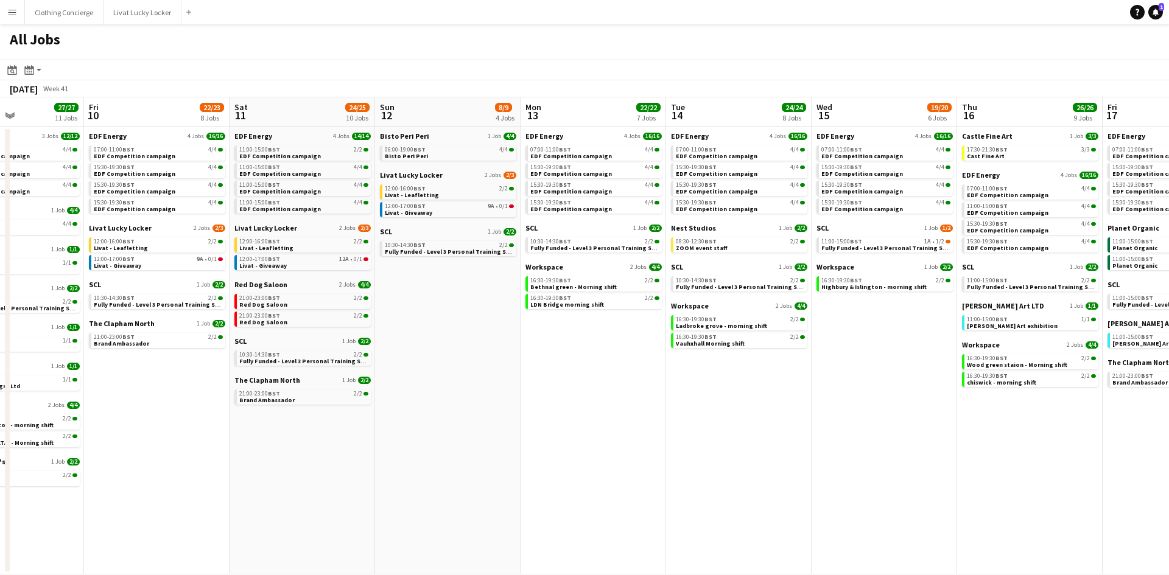
click at [150, 264] on app-all-jobs "All Jobs Date picker OCT 2025 OCT 2025 Monday M Tuesday T Wednesday W Thursday …" at bounding box center [584, 299] width 1169 height 550
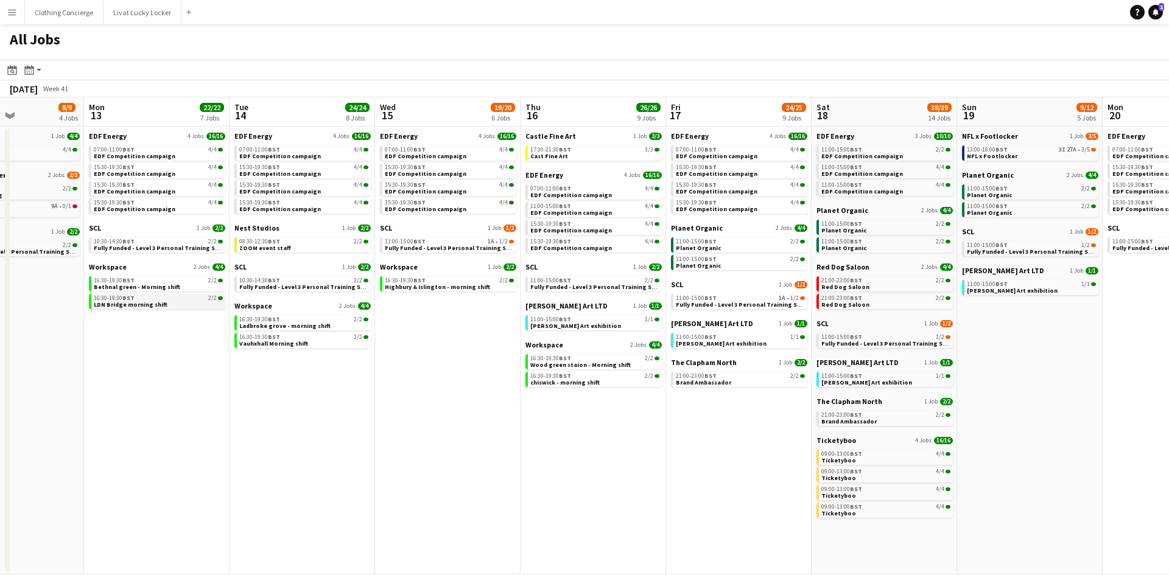
drag, startPoint x: 680, startPoint y: 344, endPoint x: 225, endPoint y: 300, distance: 457.4
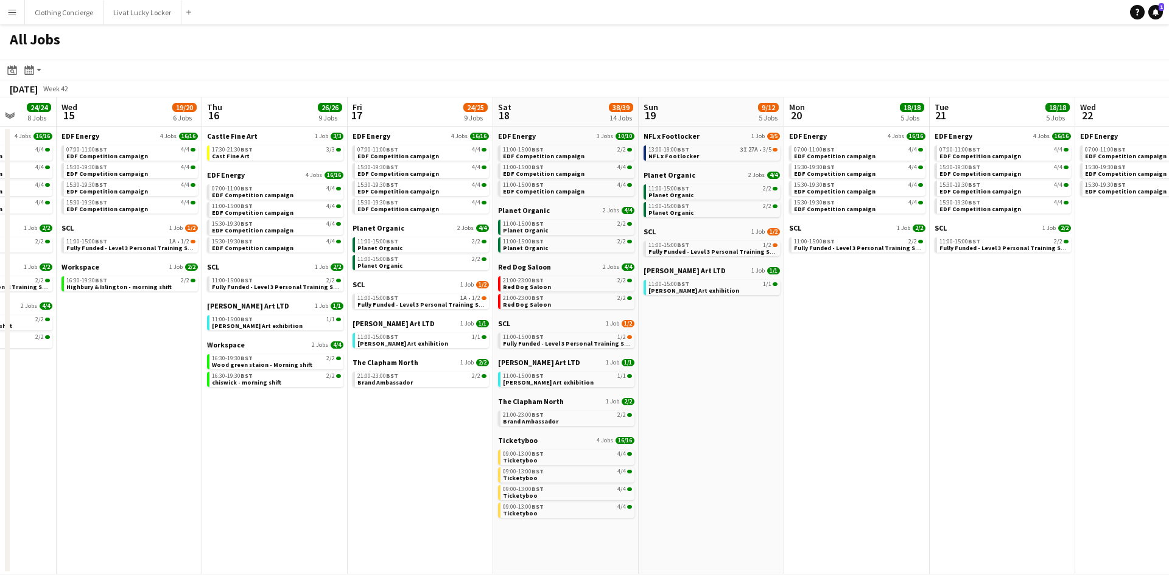
click at [130, 292] on app-all-jobs "All Jobs Date picker OCT 2025 OCT 2025 Monday M Tuesday T Wednesday W Thursday …" at bounding box center [584, 299] width 1169 height 550
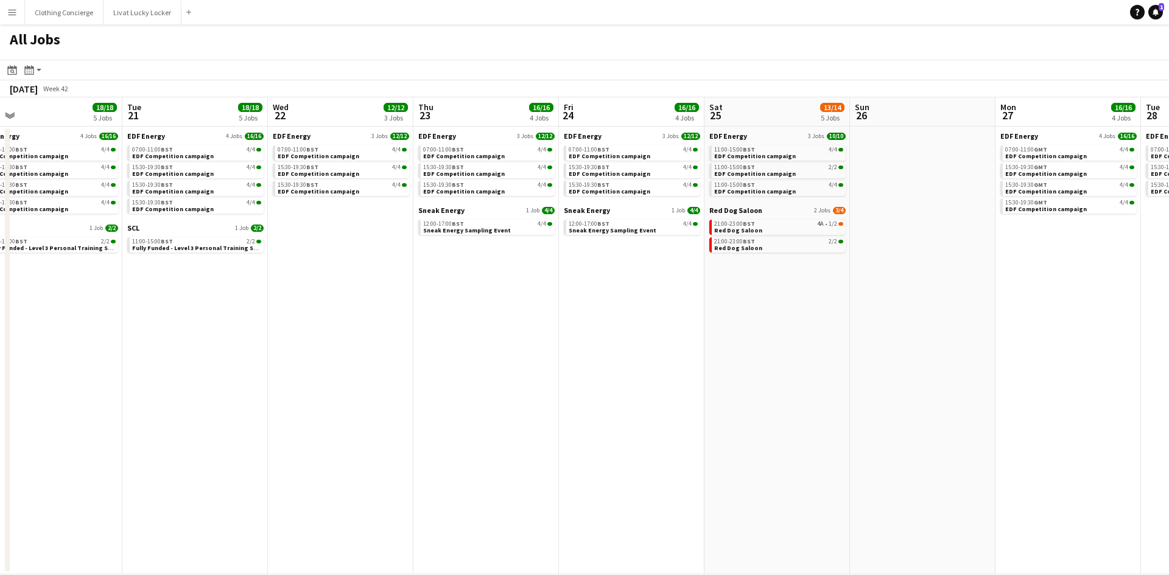
drag, startPoint x: 1018, startPoint y: 335, endPoint x: 308, endPoint y: 290, distance: 711.2
click at [308, 290] on app-calendar-viewport "Sat 18 38/39 14 Jobs Sun 19 9/12 5 Jobs Mon 20 18/18 5 Jobs Tue 21 18/18 5 Jobs…" at bounding box center [584, 335] width 1169 height 477
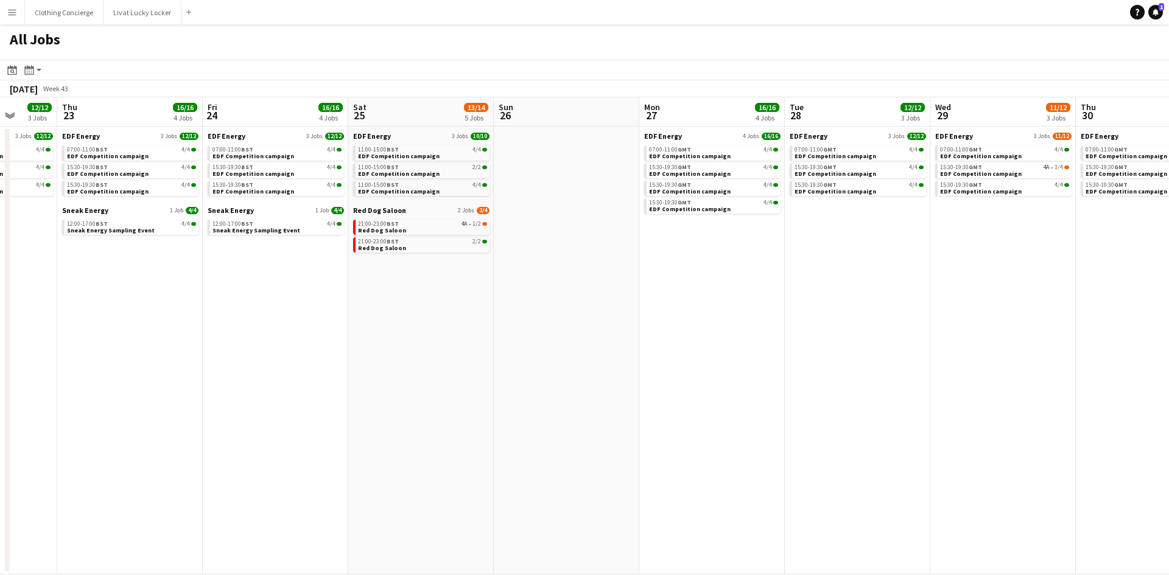
drag, startPoint x: 767, startPoint y: 303, endPoint x: 411, endPoint y: 303, distance: 356.1
click at [411, 303] on app-calendar-viewport "Mon 20 18/18 5 Jobs Tue 21 18/18 5 Jobs Wed 22 12/12 3 Jobs Thu 23 16/16 4 Jobs…" at bounding box center [584, 335] width 1169 height 477
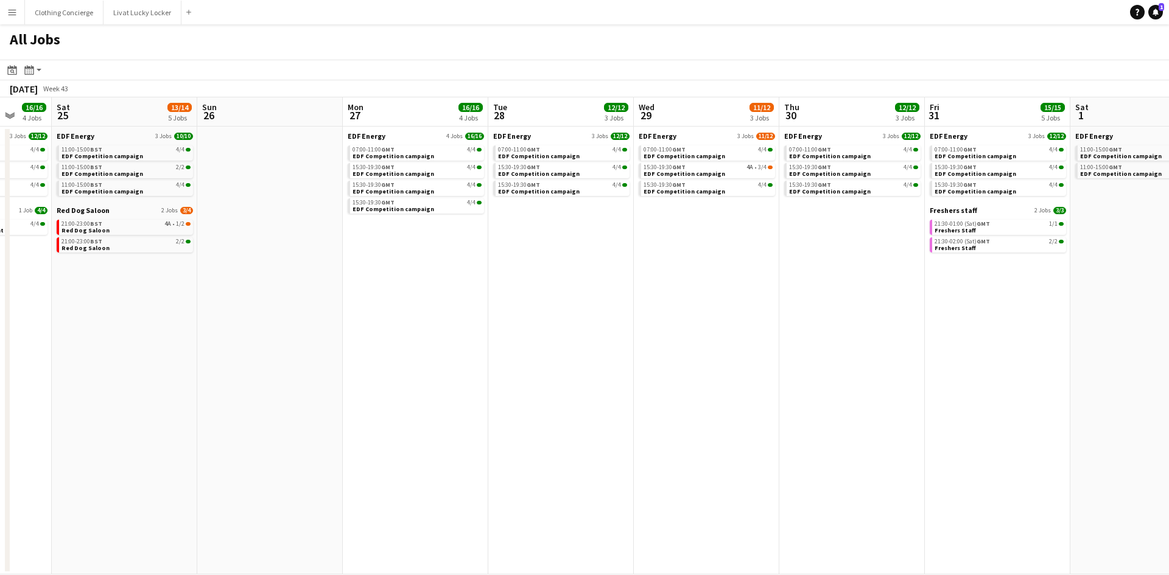
drag, startPoint x: 877, startPoint y: 308, endPoint x: 763, endPoint y: 327, distance: 114.8
click at [340, 327] on app-calendar-viewport "Wed 22 12/12 3 Jobs Thu 23 16/16 4 Jobs Fri 24 16/16 4 Jobs Sat 25 13/14 5 Jobs…" at bounding box center [584, 335] width 1169 height 477
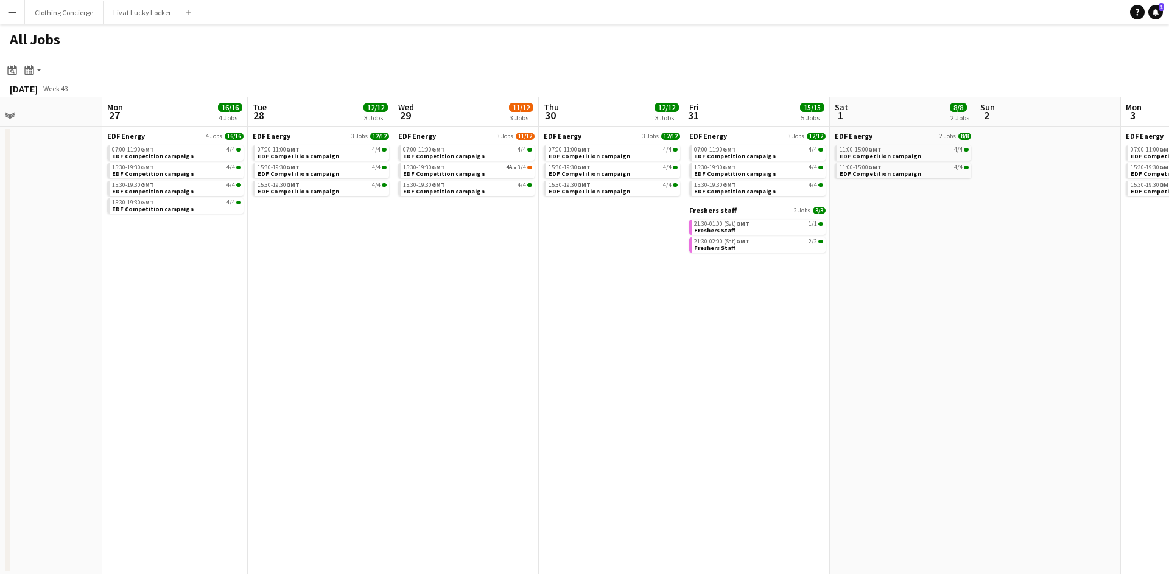
scroll to position [0, 352]
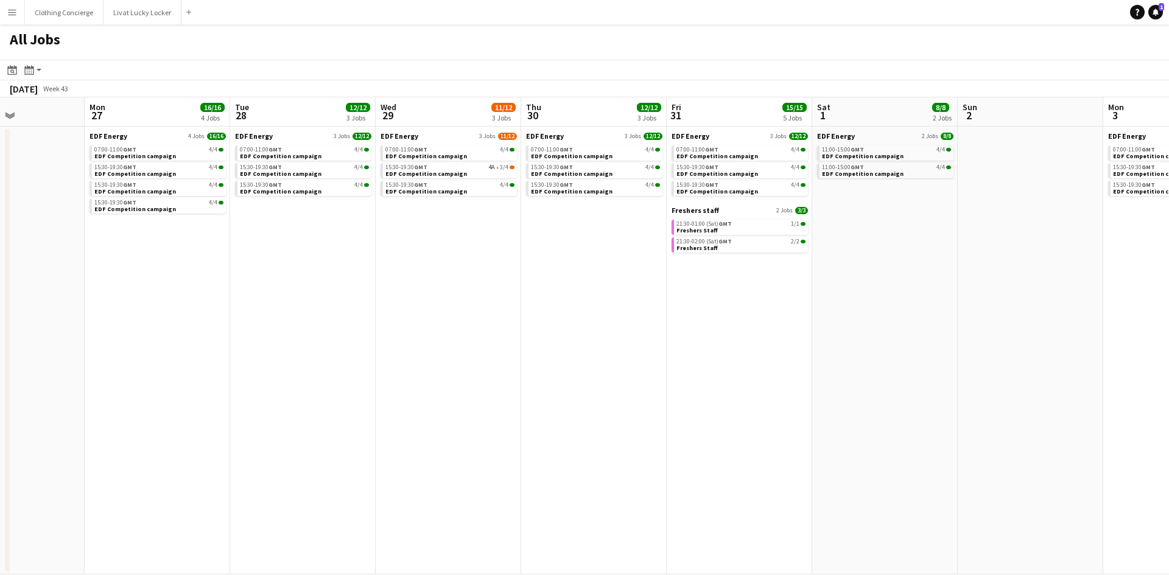
drag, startPoint x: 776, startPoint y: 327, endPoint x: 758, endPoint y: 328, distance: 17.7
click at [758, 328] on app-calendar-viewport "Fri 24 16/16 4 Jobs Sat 25 13/14 5 Jobs Sun 26 Mon 27 16/16 4 Jobs Tue 28 12/12…" at bounding box center [584, 335] width 1169 height 477
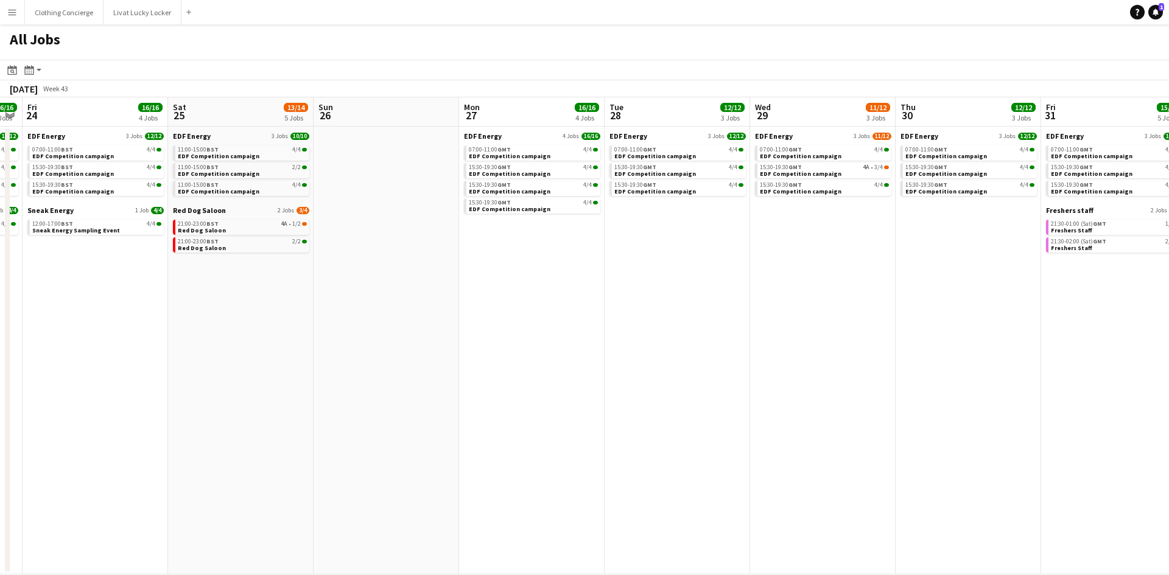
drag, startPoint x: 550, startPoint y: 313, endPoint x: 925, endPoint y: 314, distance: 374.4
click at [925, 314] on app-calendar-viewport "Wed 22 12/12 3 Jobs Thu 23 16/16 4 Jobs Fri 24 16/16 4 Jobs Sat 25 13/14 5 Jobs…" at bounding box center [584, 335] width 1169 height 477
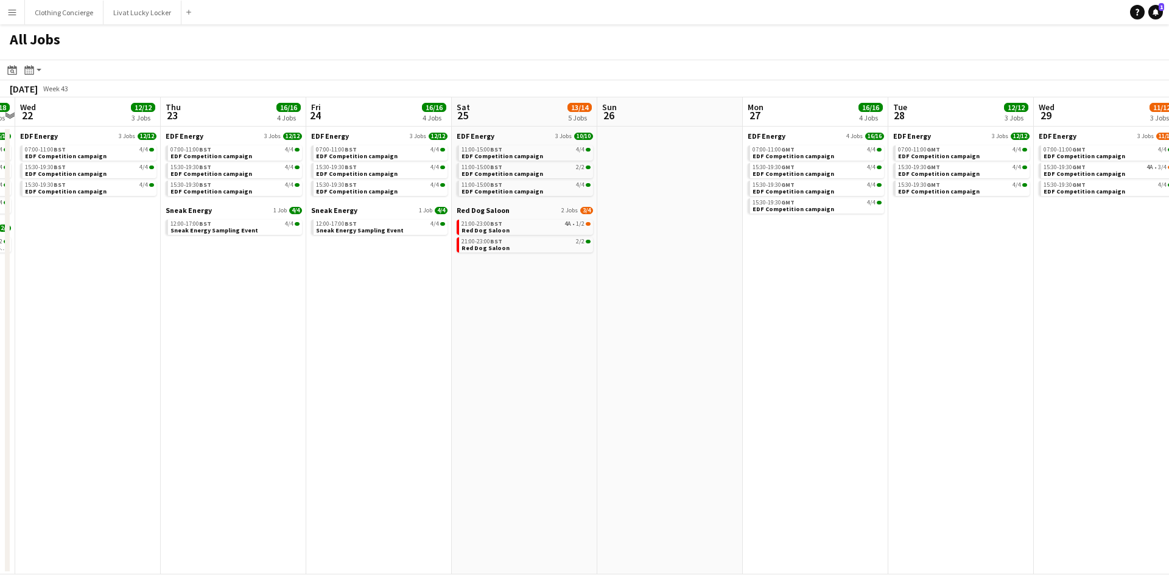
drag, startPoint x: 601, startPoint y: 350, endPoint x: 885, endPoint y: 351, distance: 283.7
click at [885, 351] on app-calendar-viewport "Mon 20 18/18 5 Jobs Tue 21 18/18 5 Jobs Wed 22 12/12 3 Jobs Thu 23 16/16 4 Jobs…" at bounding box center [584, 335] width 1169 height 477
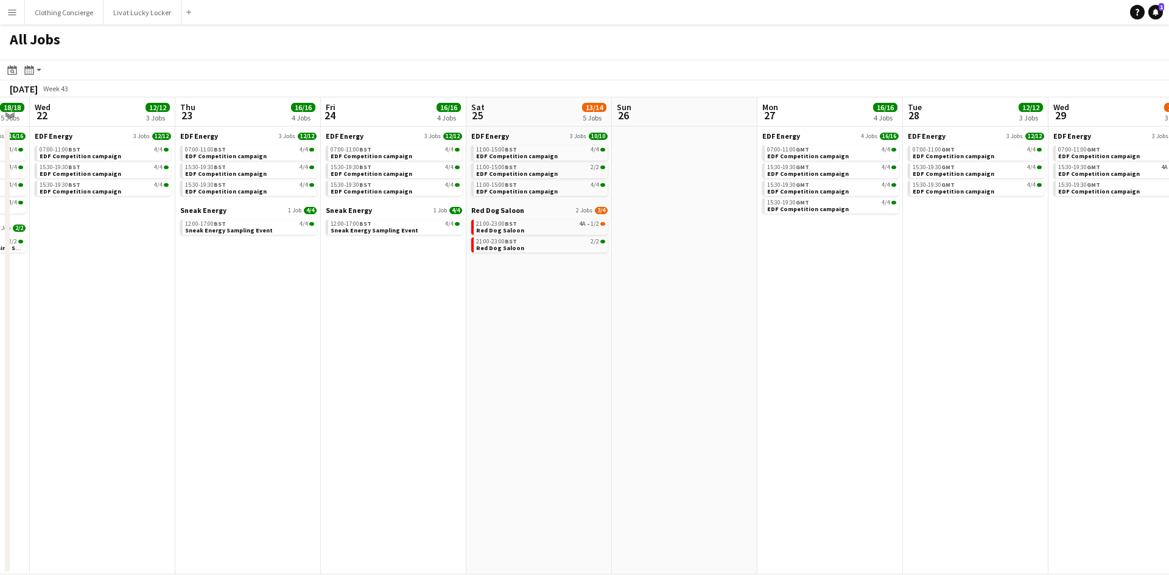
drag, startPoint x: 494, startPoint y: 346, endPoint x: 630, endPoint y: 334, distance: 136.2
click at [637, 337] on app-calendar-viewport "Mon 20 18/18 5 Jobs Tue 21 18/18 5 Jobs Wed 22 12/12 3 Jobs Thu 23 16/16 4 Jobs…" at bounding box center [584, 335] width 1169 height 477
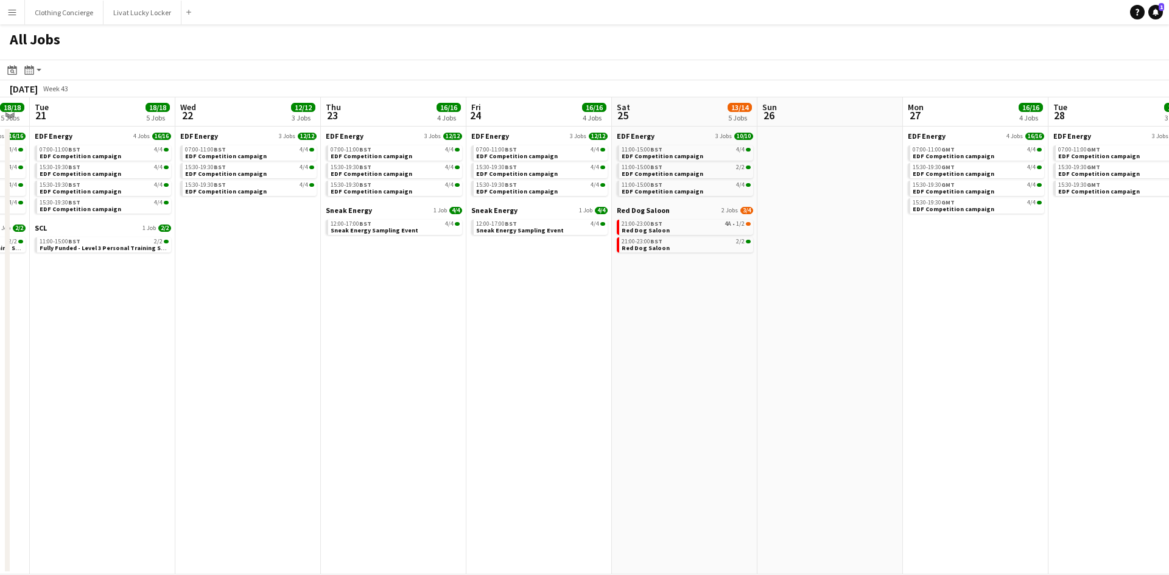
scroll to position [0, 267]
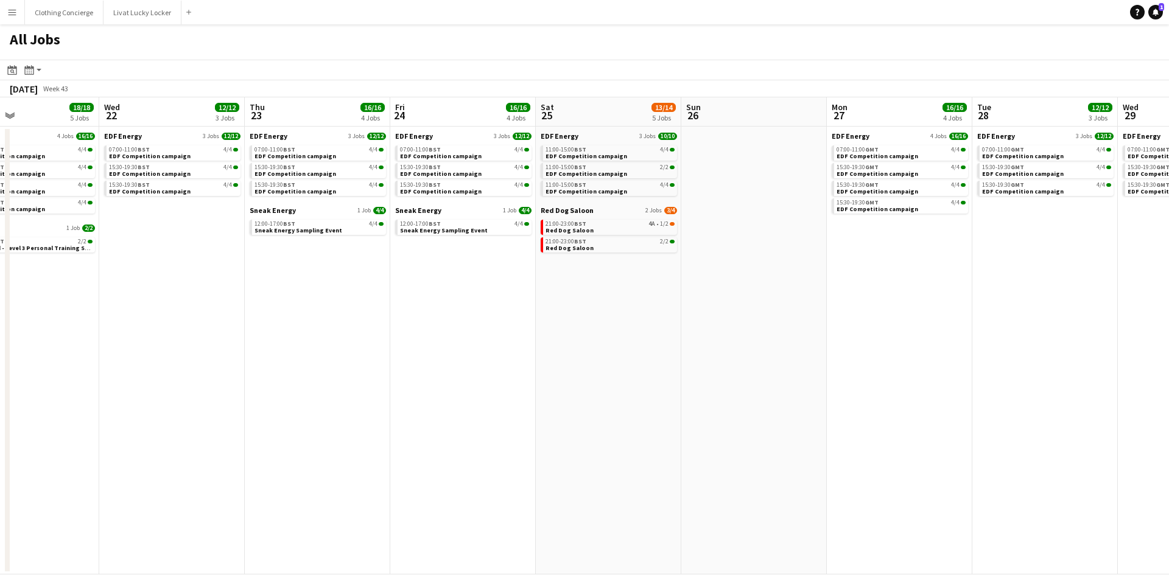
drag, startPoint x: 545, startPoint y: 254, endPoint x: 474, endPoint y: 254, distance: 70.6
click at [474, 254] on app-calendar-viewport "Sun 19 9/12 5 Jobs Mon 20 18/18 5 Jobs Tue 21 18/18 5 Jobs Wed 22 12/12 3 Jobs …" at bounding box center [584, 335] width 1169 height 477
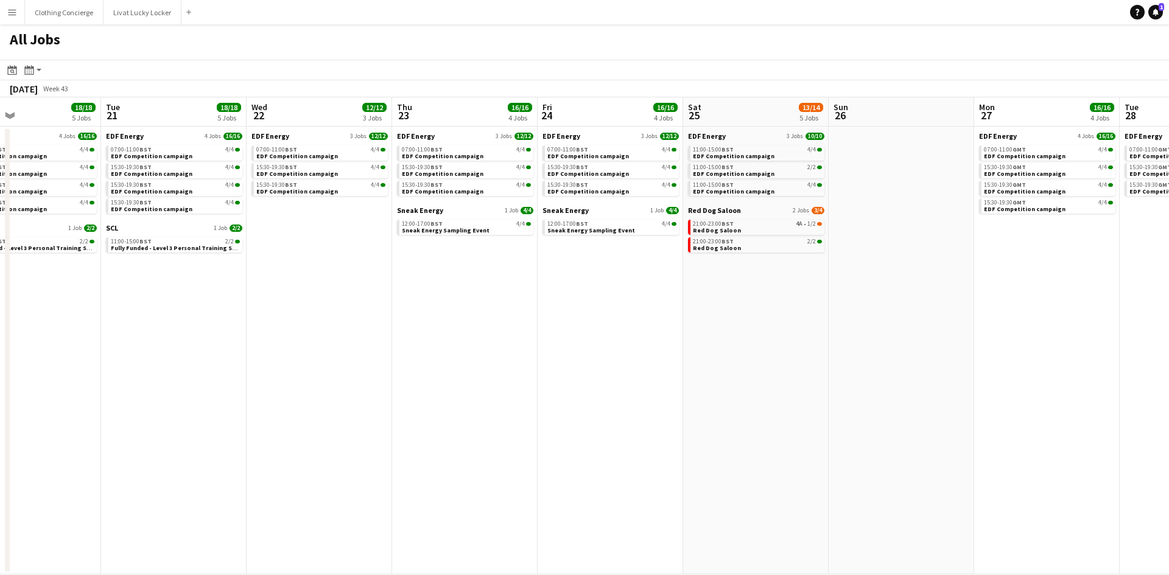
scroll to position [0, 333]
drag, startPoint x: 855, startPoint y: 338, endPoint x: 1005, endPoint y: 293, distance: 156.4
click at [1005, 293] on app-calendar-viewport "Sat 18 38/39 14 Jobs Sun 19 9/12 5 Jobs Mon 20 18/18 5 Jobs Tue 21 18/18 5 Jobs…" at bounding box center [584, 335] width 1169 height 477
click at [430, 228] on span "Sneak Energy Sampling Event" at bounding box center [448, 230] width 88 height 8
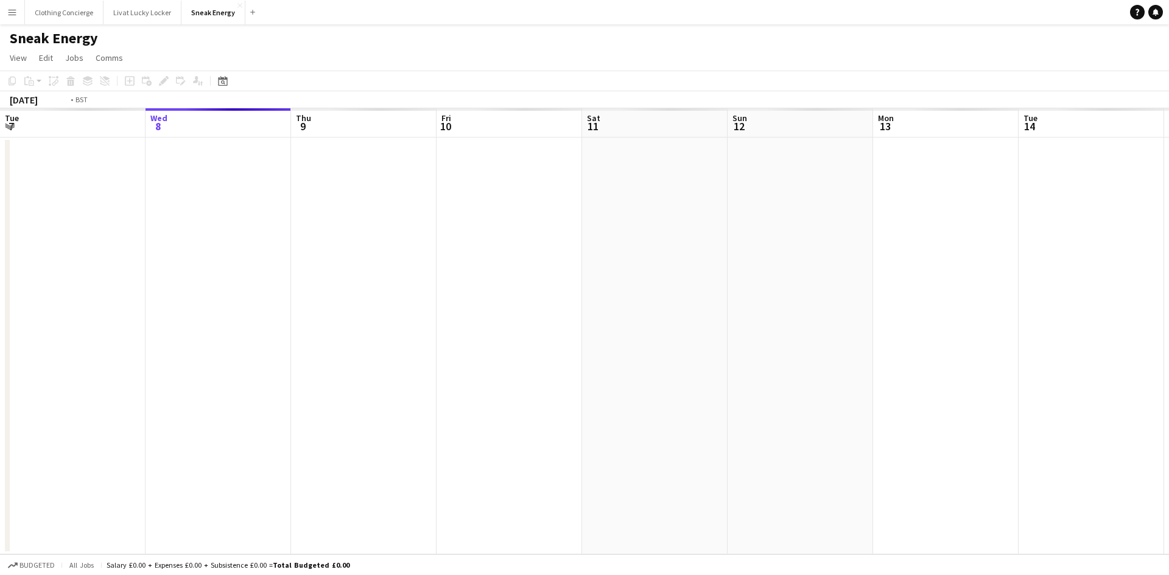
scroll to position [0, 419]
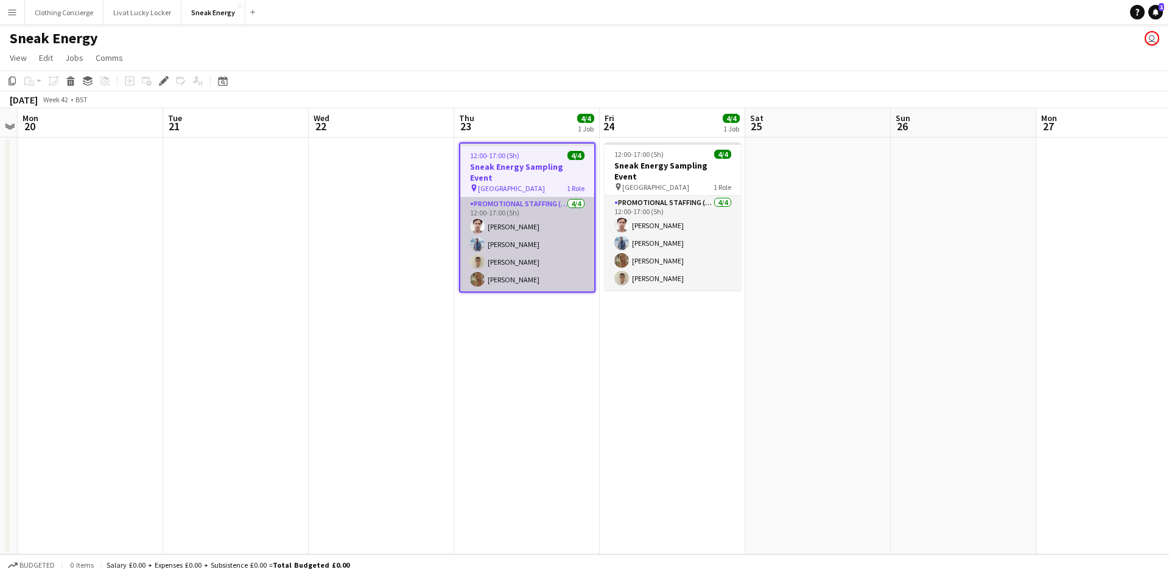
click at [525, 218] on app-card-role "Promotional Staffing (Brand Ambassadors) 4/4 12:00-17:00 (5h) Michael Killen Sh…" at bounding box center [527, 244] width 134 height 94
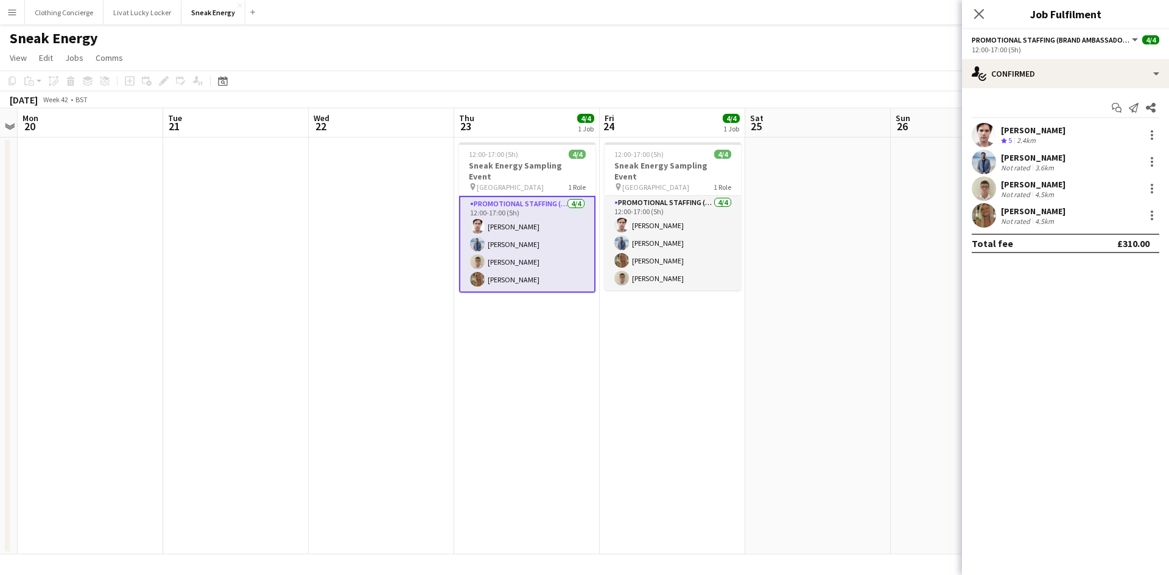
click at [1032, 168] on div "3.6km" at bounding box center [1044, 167] width 24 height 9
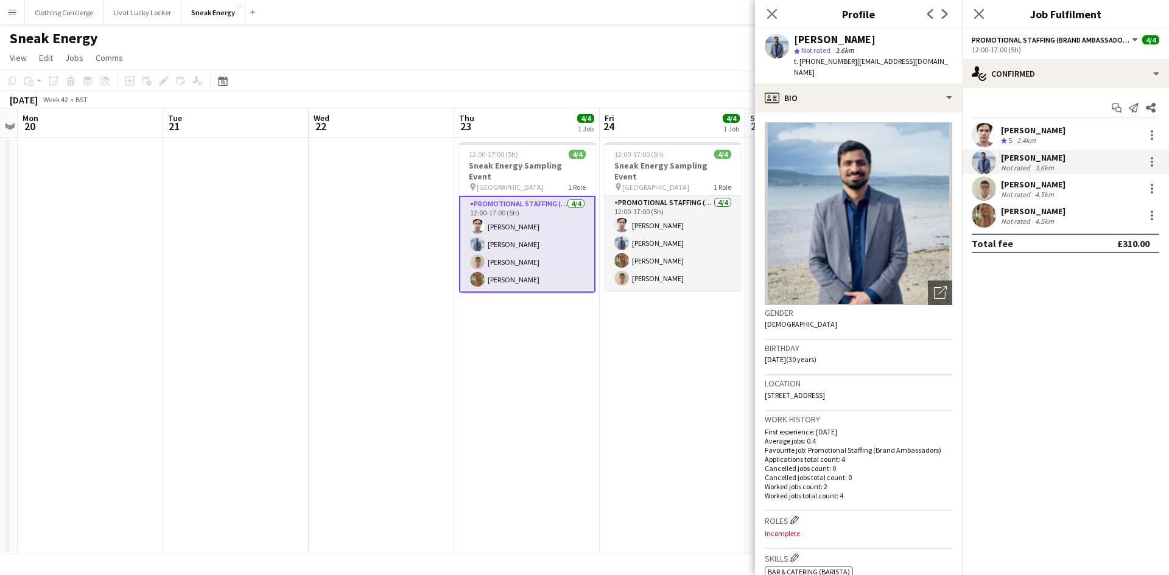
click at [1031, 187] on div "Tiarnan Mccormick" at bounding box center [1033, 184] width 65 height 11
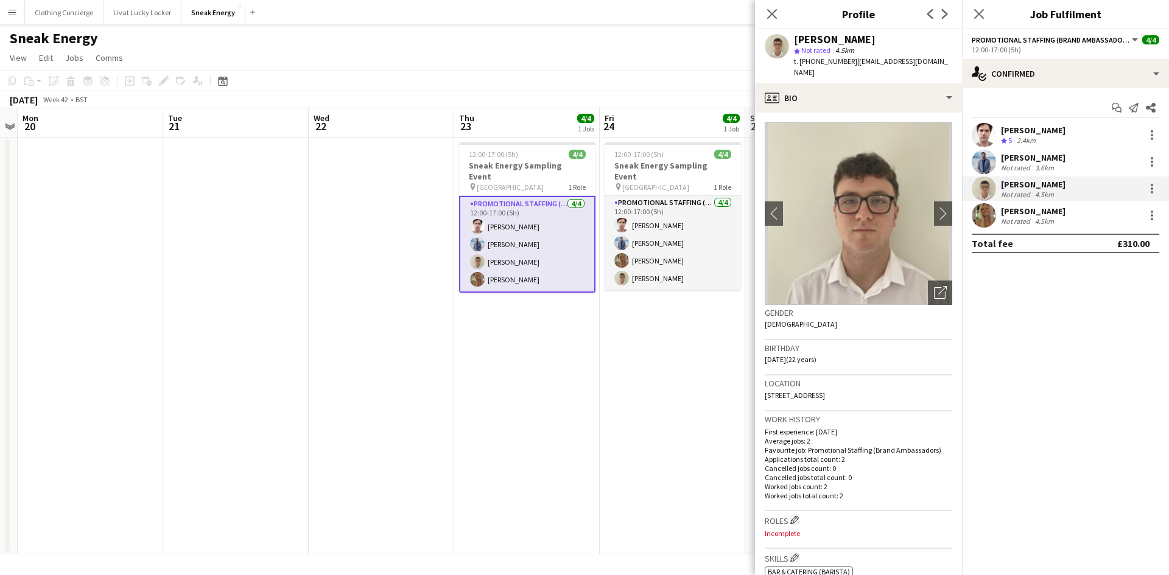
click at [1034, 212] on div "orla mccormick" at bounding box center [1033, 211] width 65 height 11
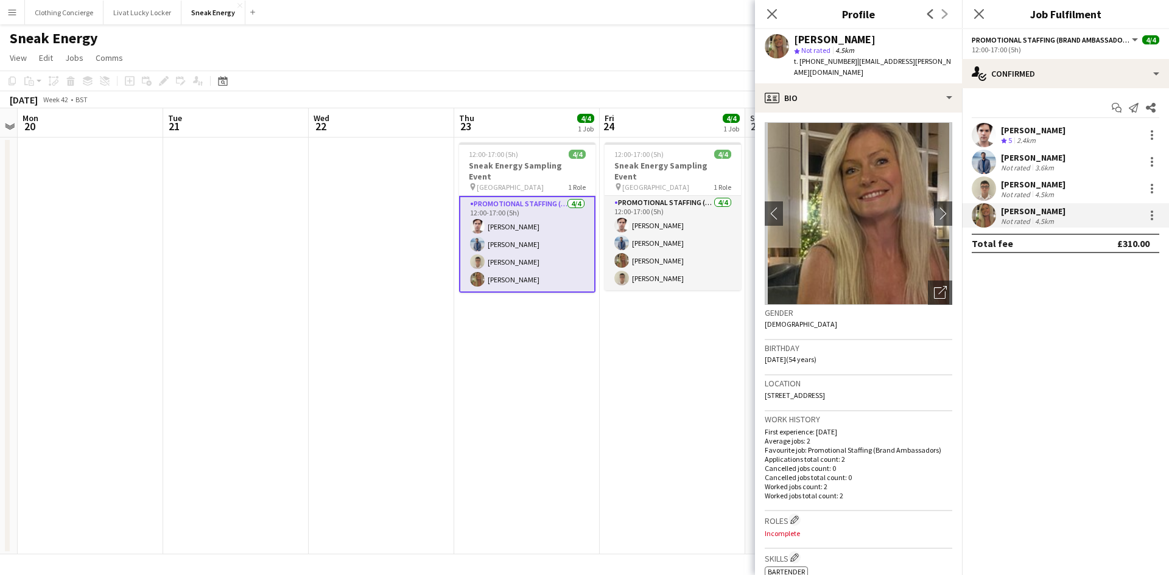
click at [1014, 136] on div "Crew rating 5" at bounding box center [1007, 141] width 13 height 10
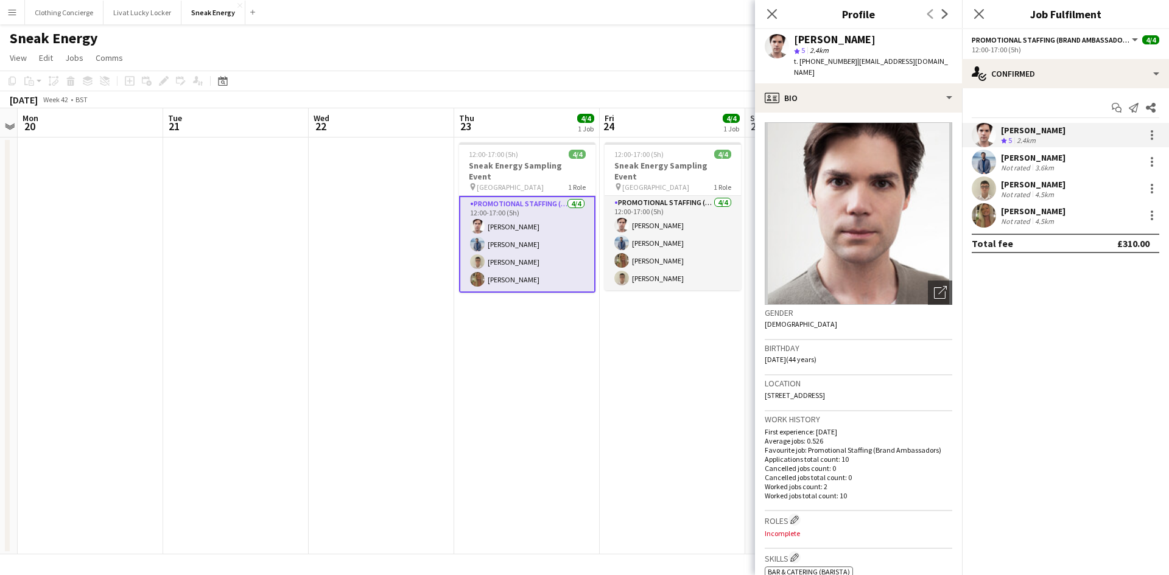
click at [612, 415] on app-date-cell "12:00-17:00 (5h) 4/4 Sneak Energy Sampling Event pin Victoria Square Belfast 1 …" at bounding box center [672, 346] width 145 height 417
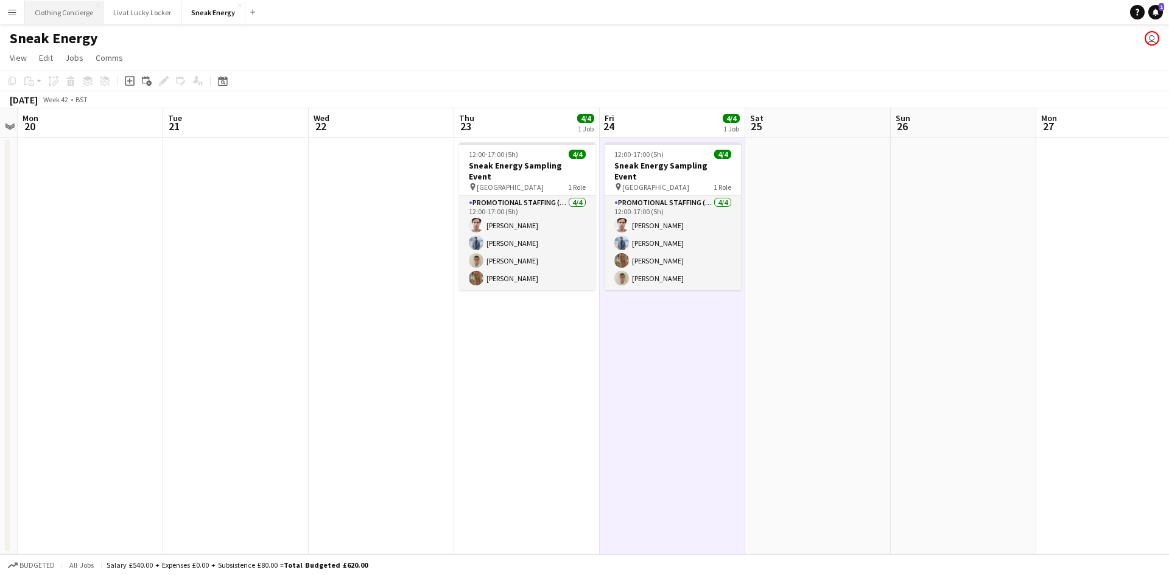
click at [96, 9] on button "Clothing Concierge Close" at bounding box center [64, 13] width 79 height 24
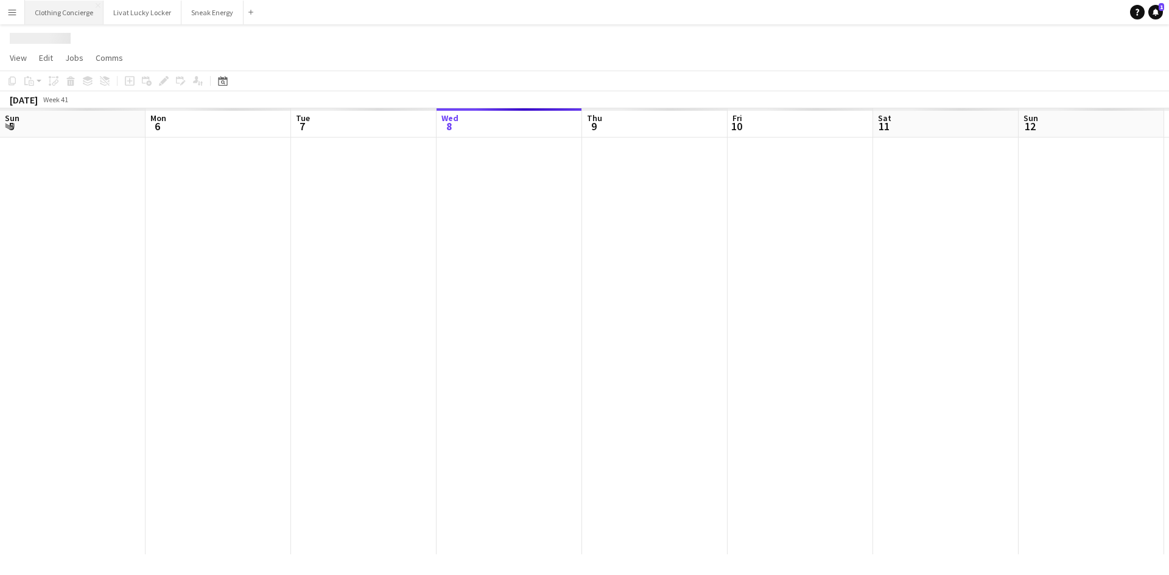
scroll to position [0, 291]
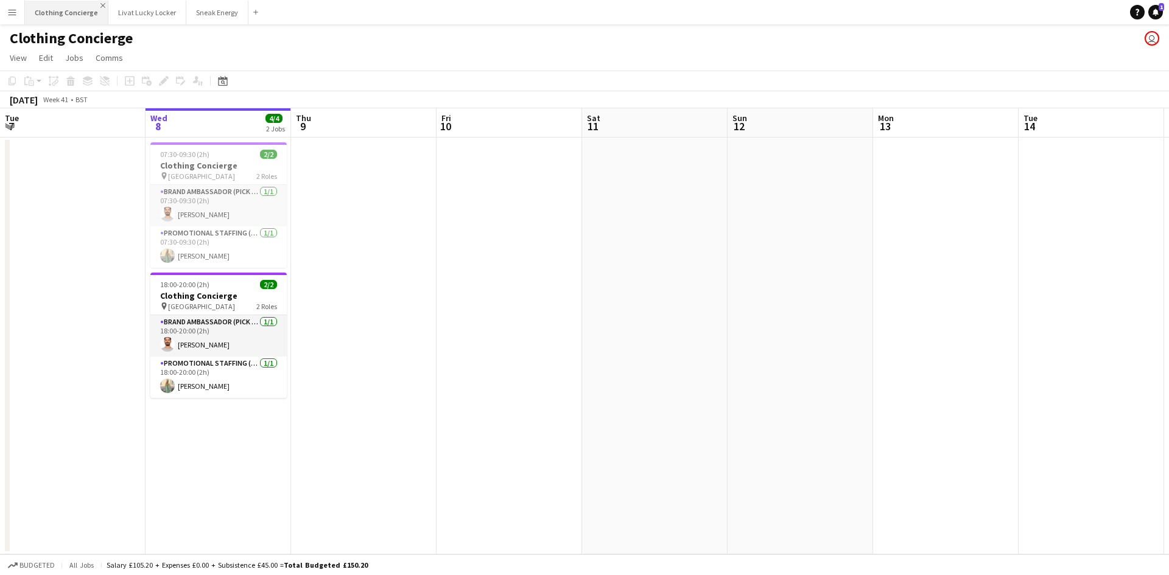
click at [100, 5] on app-icon "Close" at bounding box center [102, 5] width 5 height 5
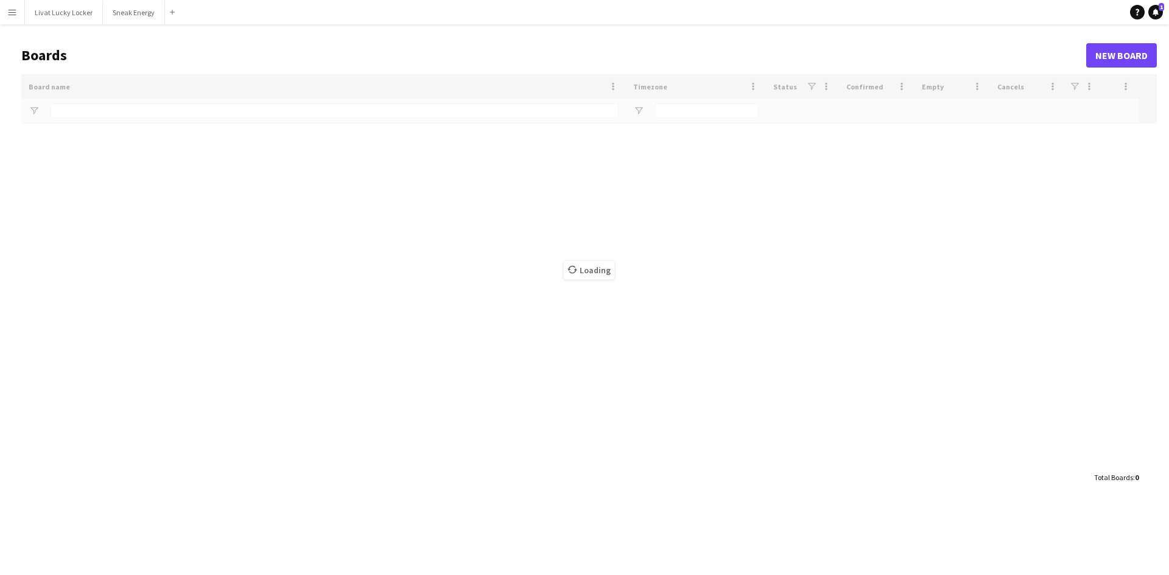
click at [7, 13] on app-icon "Menu" at bounding box center [12, 12] width 10 height 10
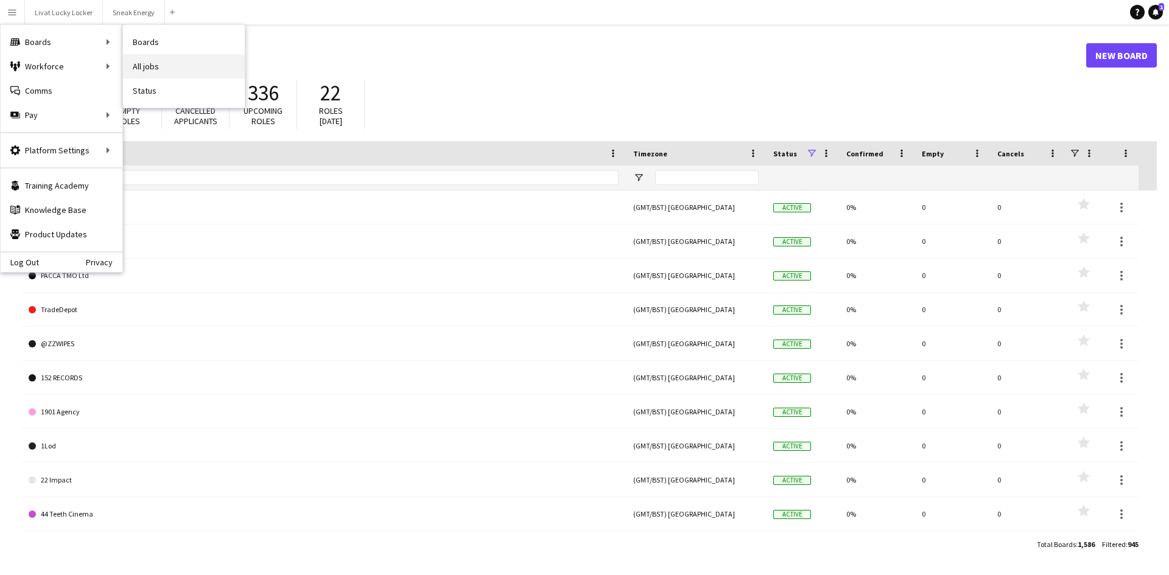
click at [206, 74] on link "All jobs" at bounding box center [184, 66] width 122 height 24
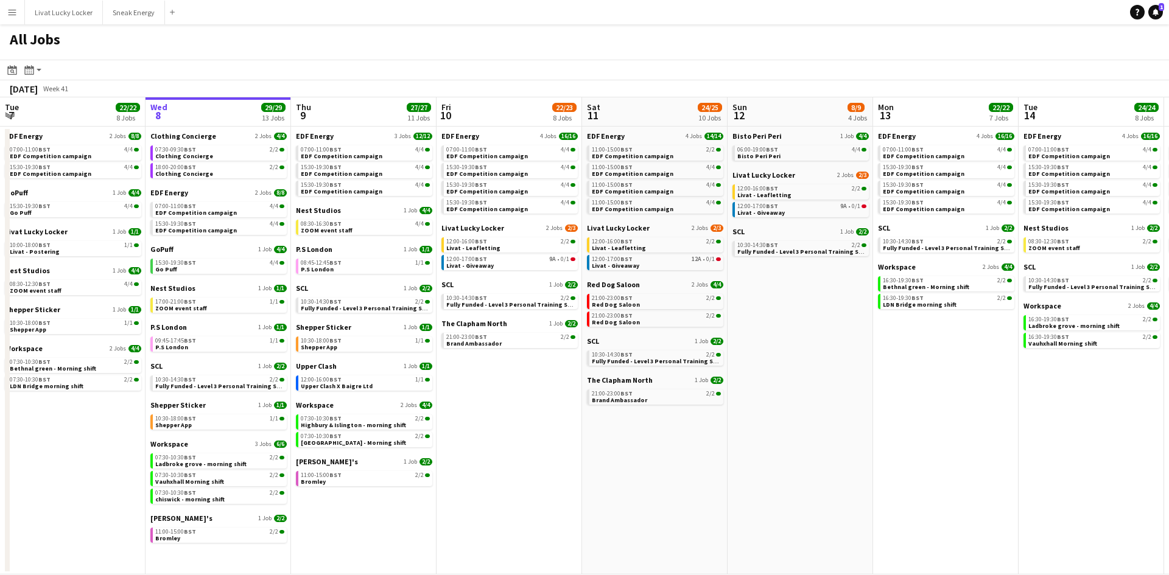
scroll to position [0, 432]
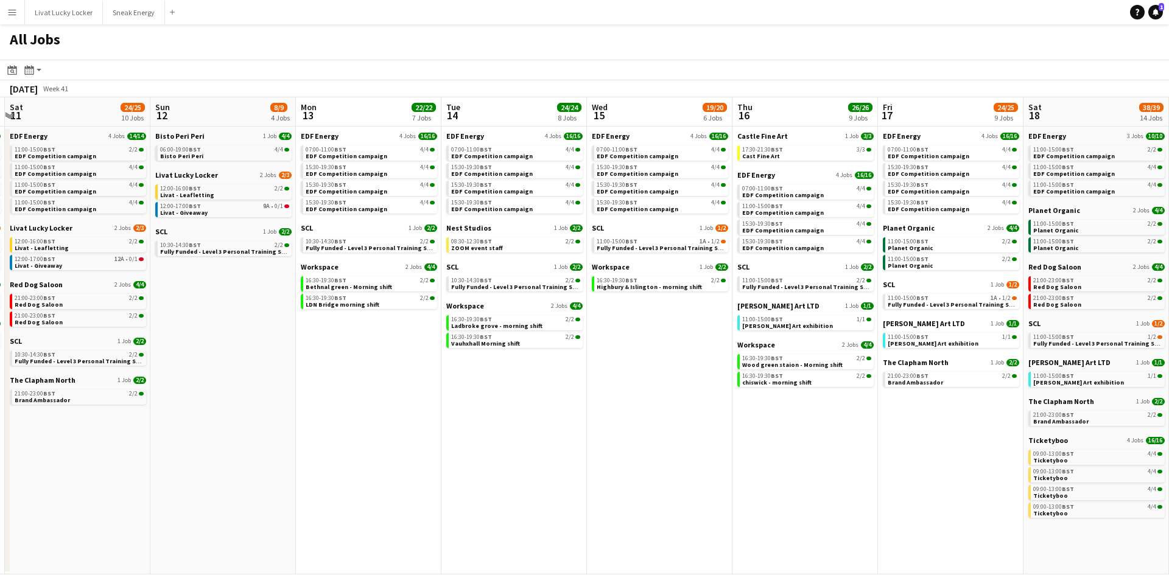
drag, startPoint x: 829, startPoint y: 342, endPoint x: -1, endPoint y: 359, distance: 830.5
click at [11, 352] on app-calendar-viewport "Wed 8 29/29 13 Jobs Thu 9 27/27 11 Jobs Fri 10 22/23 8 Jobs Sat 11 24/25 10 Job…" at bounding box center [584, 335] width 1169 height 477
click at [485, 247] on span "ZOOM event staff" at bounding box center [477, 248] width 52 height 8
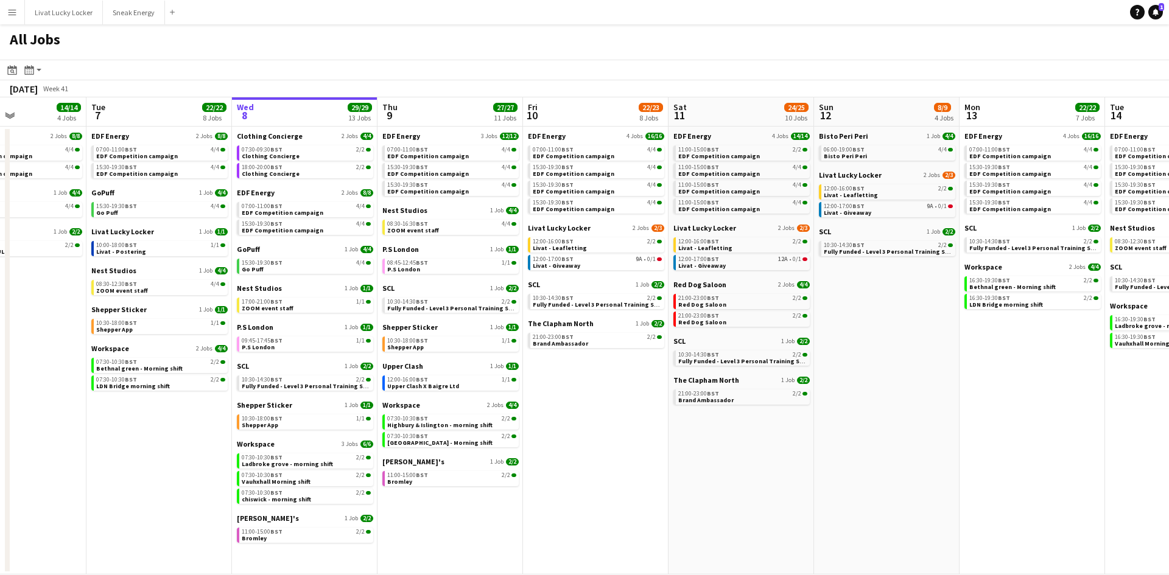
scroll to position [0, 350]
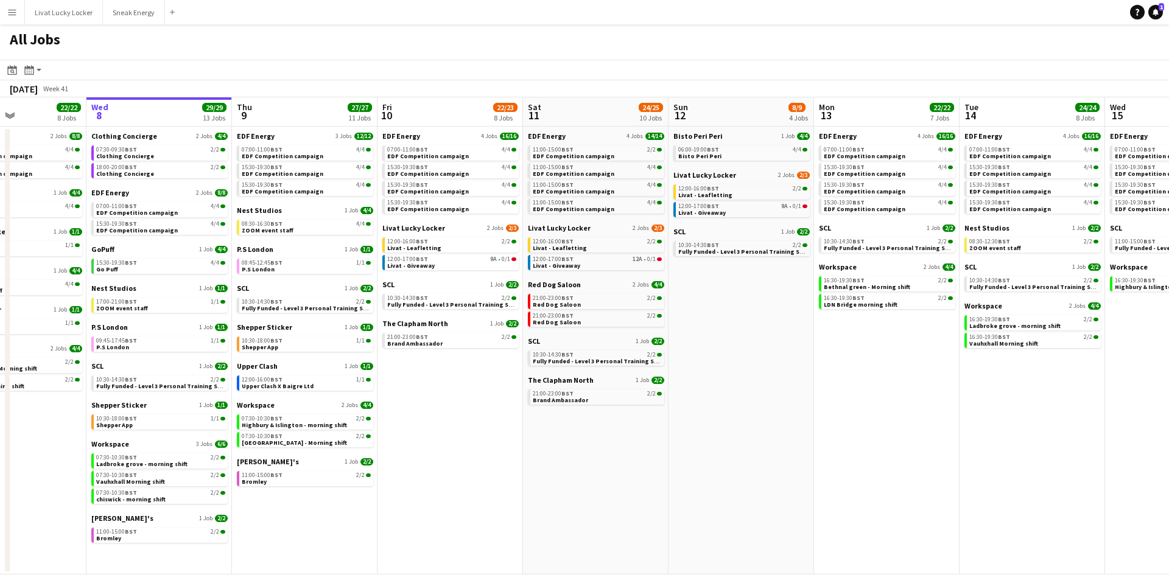
drag, startPoint x: 159, startPoint y: 413, endPoint x: 587, endPoint y: 465, distance: 431.1
click at [587, 465] on app-calendar-viewport "Sun 5 2/2 1 Job Mon 6 14/14 4 Jobs Tue 7 22/22 8 Jobs Wed 8 29/29 13 Jobs Thu 9…" at bounding box center [584, 335] width 1169 height 477
click at [282, 379] on span "BST" at bounding box center [276, 380] width 12 height 8
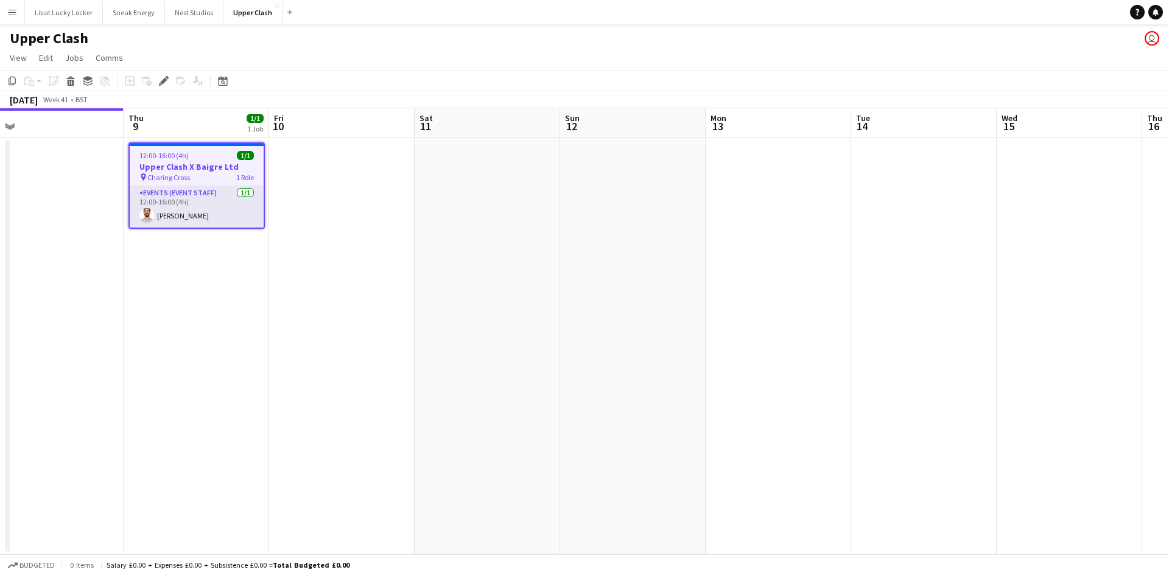
drag, startPoint x: 748, startPoint y: 369, endPoint x: 592, endPoint y: 355, distance: 156.5
click at [147, 325] on app-calendar-viewport "Sun 5 Mon 6 Tue 7 Wed 8 Thu 9 1/1 1 Job Fri 10 Sat 11 Sun 12 Mon 13 Tue 14 Wed …" at bounding box center [584, 331] width 1169 height 446
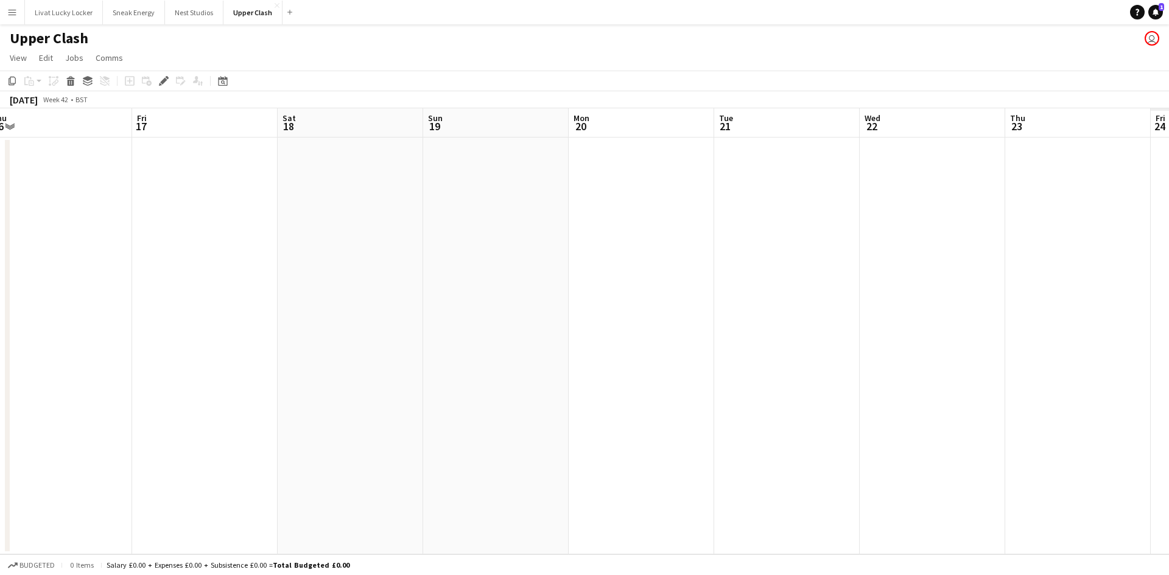
drag, startPoint x: 373, startPoint y: 323, endPoint x: 562, endPoint y: 352, distance: 192.2
click at [196, 308] on app-calendar-viewport "Sun 12 Mon 13 Tue 14 Wed 15 Thu 16 Fri 17 Sat 18 Sun 19 Mon 20 Tue 21 Wed 22 Th…" at bounding box center [584, 331] width 1169 height 446
drag, startPoint x: 825, startPoint y: 362, endPoint x: 374, endPoint y: 306, distance: 455.1
click at [267, 299] on app-calendar-viewport "Sun 12 Mon 13 Tue 14 Wed 15 Thu 16 Fri 17 Sat 18 Sun 19 Mon 20 Tue 21 Wed 22 Th…" at bounding box center [584, 331] width 1169 height 446
drag, startPoint x: 961, startPoint y: 354, endPoint x: 431, endPoint y: 310, distance: 532.0
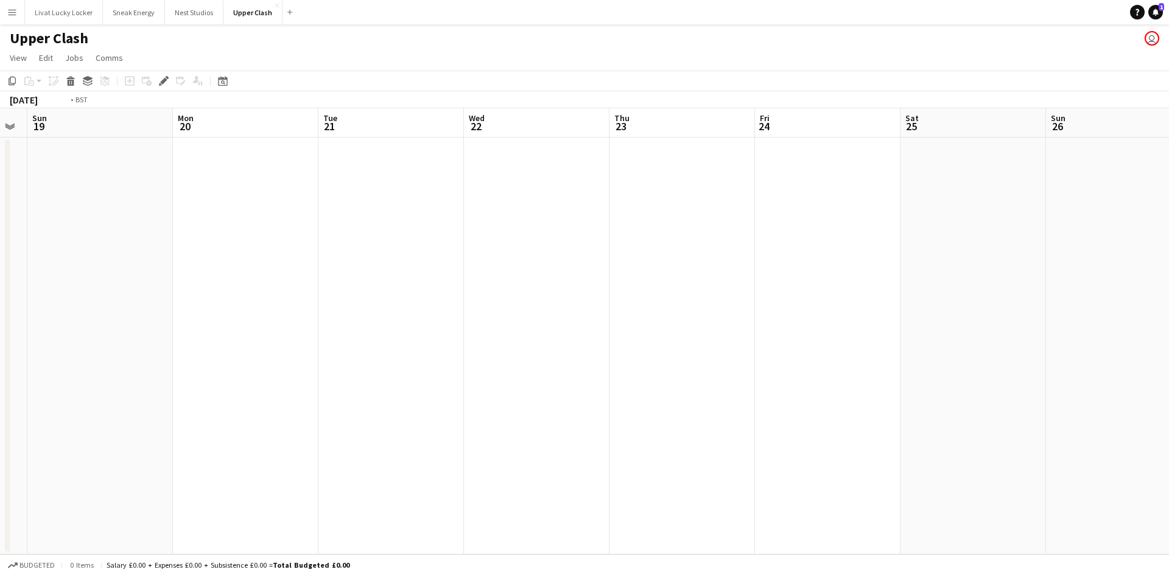
click at [357, 312] on app-calendar-viewport "Wed 15 Thu 16 Fri 17 Sat 18 Sun 19 Mon 20 Tue 21 Wed 22 Thu 23 Fri 24 Sat 25 Su…" at bounding box center [584, 331] width 1169 height 446
drag, startPoint x: 967, startPoint y: 343, endPoint x: 493, endPoint y: 273, distance: 478.7
click at [425, 279] on app-calendar-viewport "Thu 23 Fri 24 Sat 25 Sun 26 Mon 27 Tue 28 Wed 29 Thu 30 Fri 31 Sat 1 Sun 2 Mon …" at bounding box center [584, 331] width 1169 height 446
drag, startPoint x: 1056, startPoint y: 275, endPoint x: 463, endPoint y: 244, distance: 594.3
click at [440, 245] on app-calendar-viewport "Sat 25 Sun 26 Mon 27 Tue 28 Wed 29 Thu 30 Fri 31 Sat 1 Sun 2 Mon 3 Tue 4 Wed 5 …" at bounding box center [584, 331] width 1169 height 446
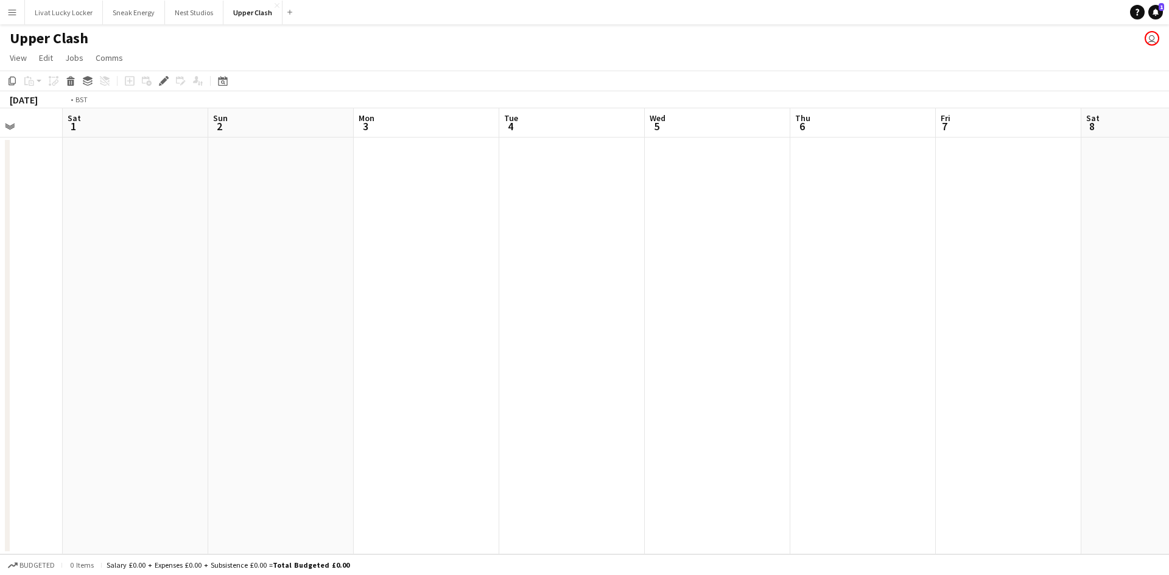
drag, startPoint x: 1092, startPoint y: 279, endPoint x: 610, endPoint y: 249, distance: 483.1
click at [623, 249] on app-calendar-viewport "Tue 28 Wed 29 Thu 30 Fri 31 Sat 1 Sun 2 Mon 3 Tue 4 Wed 5 Thu 6 Fri 7 Sat 8 Sun…" at bounding box center [584, 331] width 1169 height 446
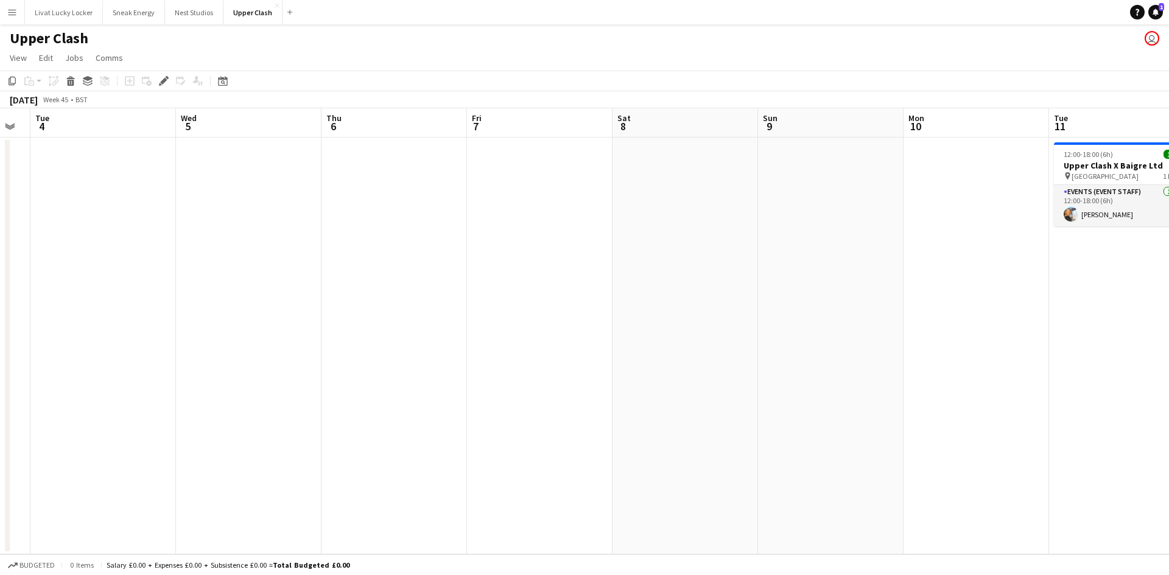
drag, startPoint x: 1055, startPoint y: 253, endPoint x: 720, endPoint y: 253, distance: 334.8
click at [701, 253] on app-calendar-viewport "Sat 1 Sun 2 Mon 3 Tue 4 Wed 5 Thu 6 Fri 7 Sat 8 Sun 9 Mon 10 Tue 11 1/1 1 Job W…" at bounding box center [584, 331] width 1169 height 446
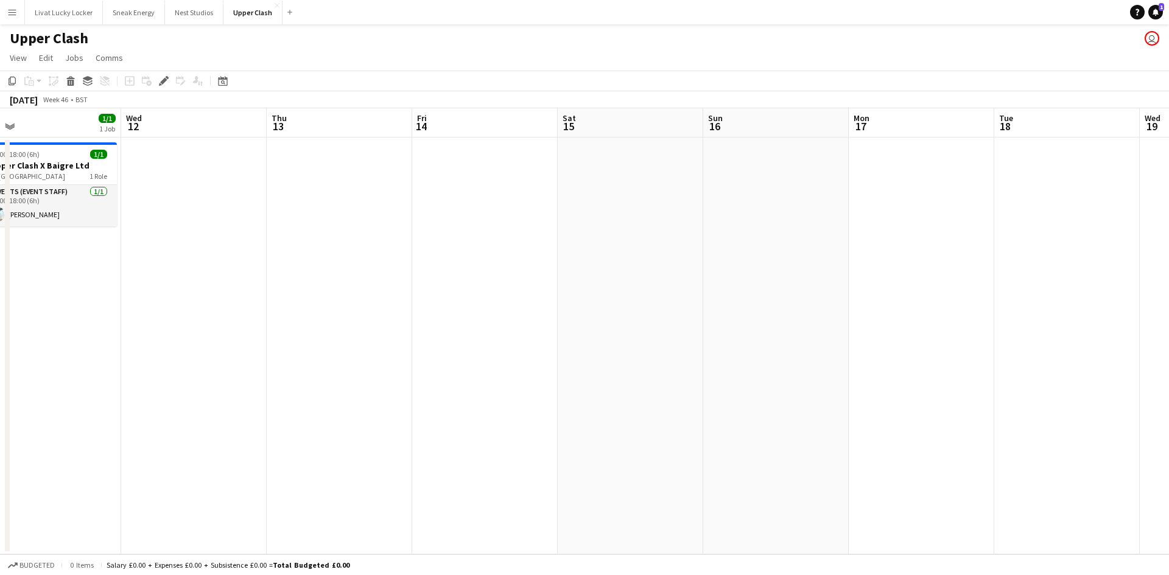
drag, startPoint x: 1075, startPoint y: 313, endPoint x: 127, endPoint y: 109, distance: 970.2
click at [395, 261] on app-calendar-viewport "Fri 7 Sat 8 Sun 9 Mon 10 Tue 11 1/1 1 Job Wed 12 Thu 13 Fri 14 Sat 15 Sun 16 Mo…" at bounding box center [584, 331] width 1169 height 446
click at [55, 10] on button "Livat Lucky Locker Close" at bounding box center [64, 13] width 78 height 24
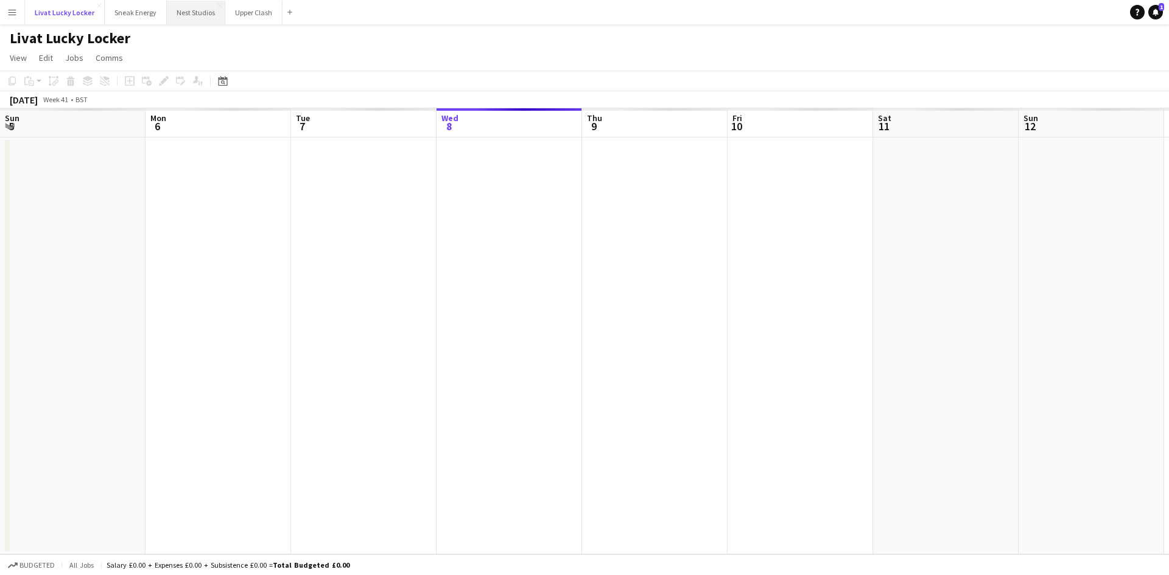
scroll to position [0, 291]
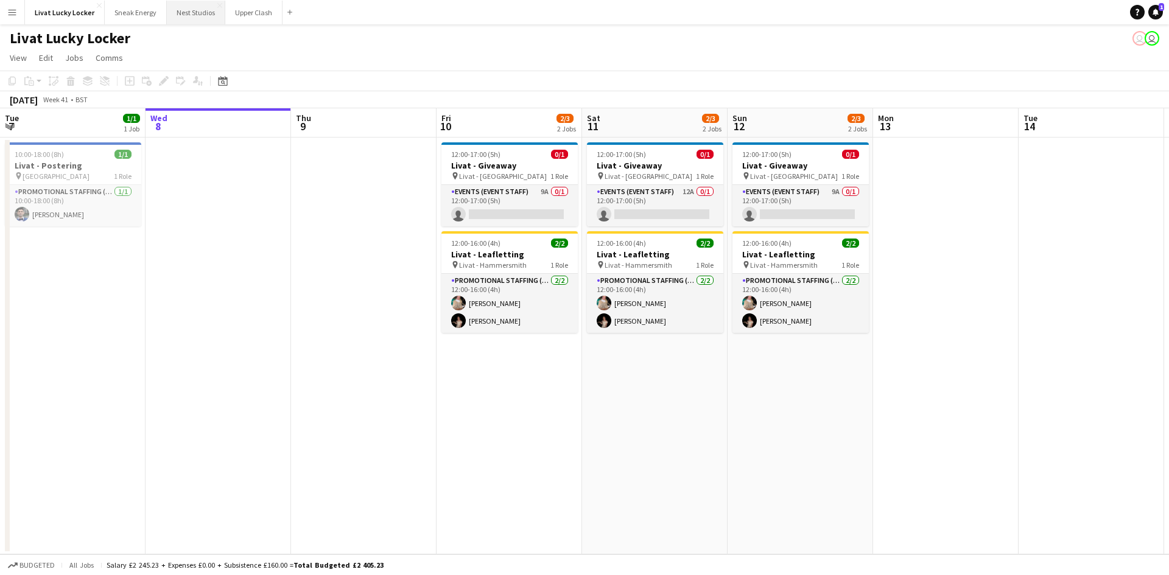
click at [178, 18] on button "Nest Studios Close" at bounding box center [196, 13] width 58 height 24
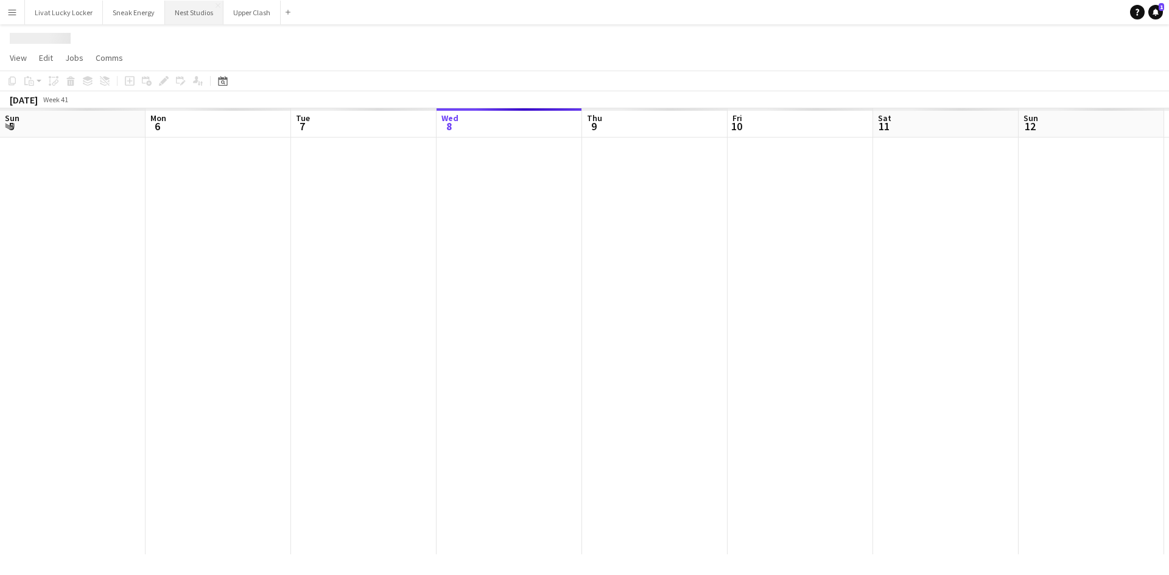
scroll to position [0, 291]
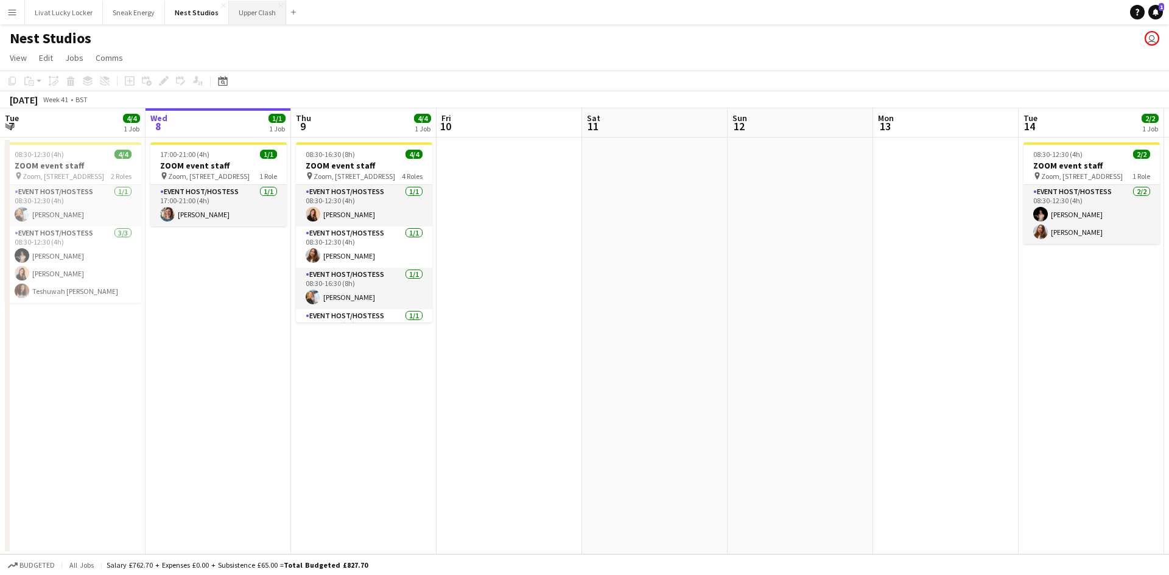
click at [254, 6] on button "Upper Clash Close" at bounding box center [257, 13] width 57 height 24
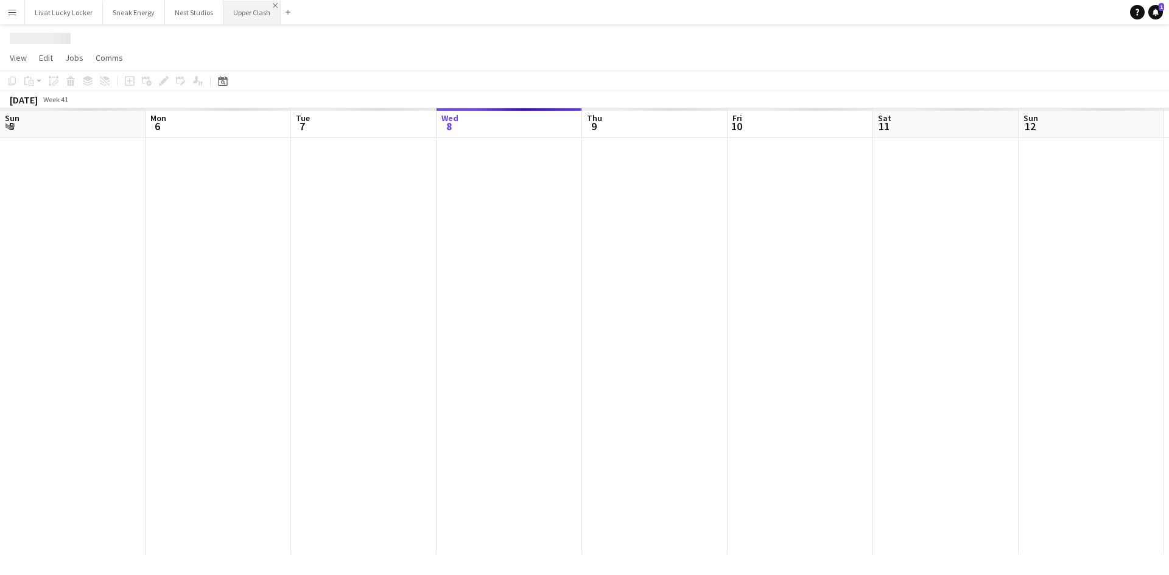
scroll to position [0, 291]
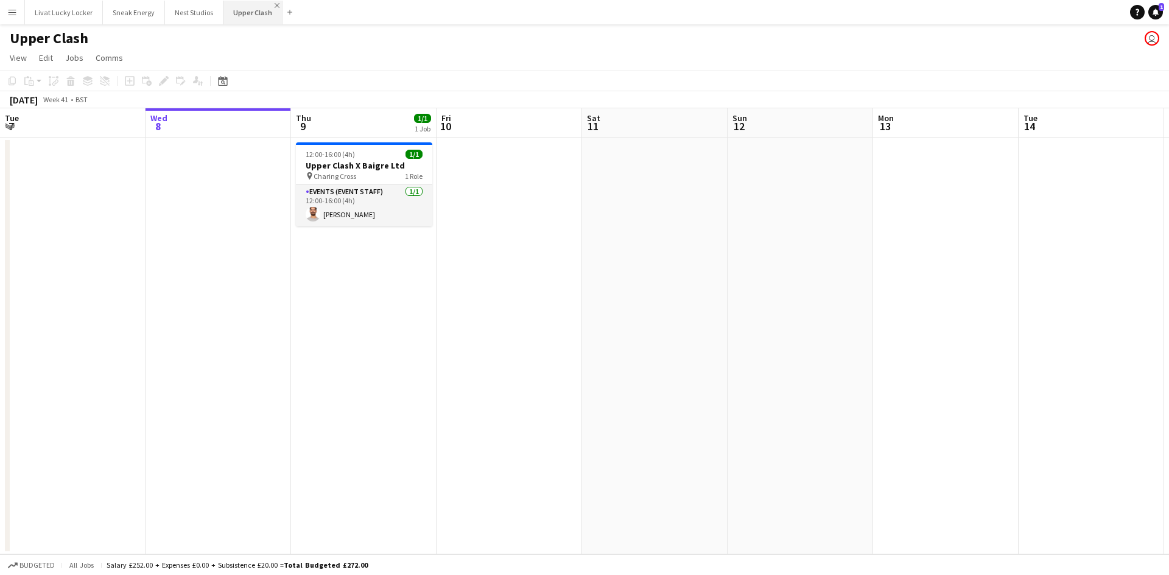
click at [275, 4] on app-icon "Close" at bounding box center [277, 5] width 5 height 5
